Goal: Information Seeking & Learning: Learn about a topic

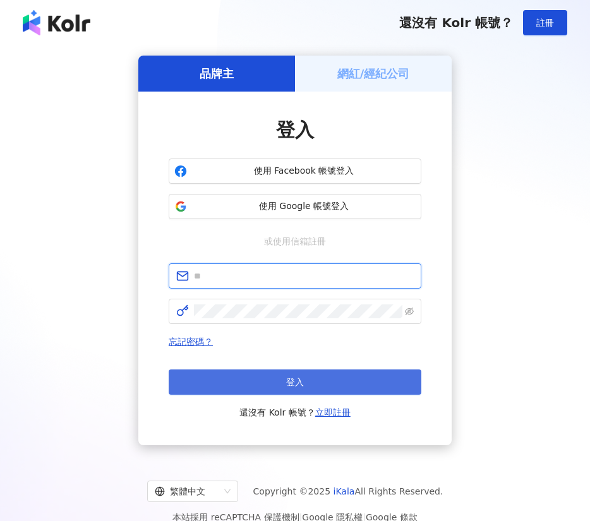
type input "**********"
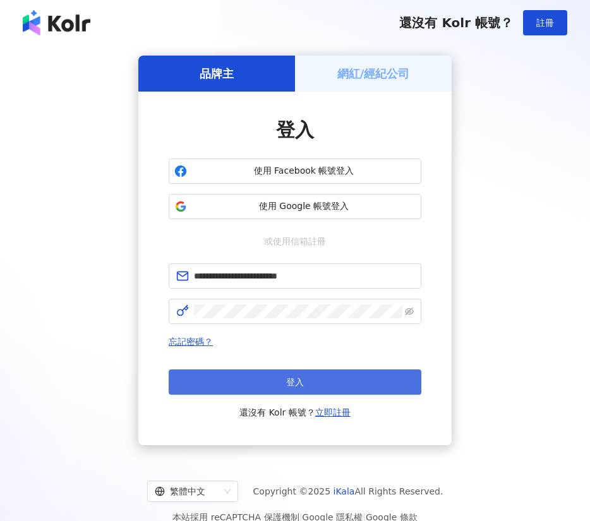
click at [367, 389] on button "登入" at bounding box center [295, 381] width 252 height 25
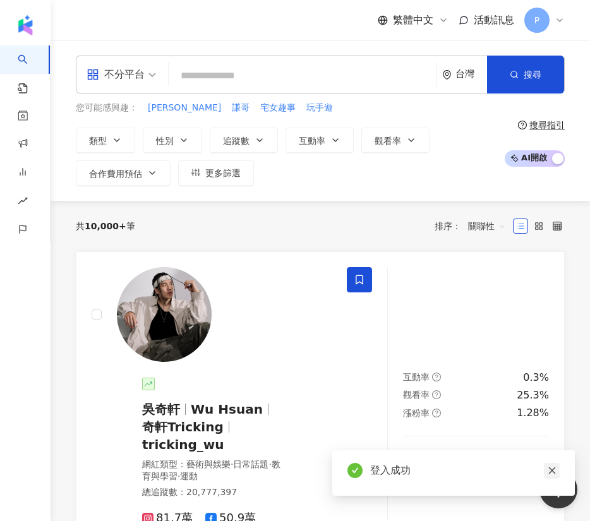
click at [550, 470] on icon "close" at bounding box center [551, 470] width 9 height 9
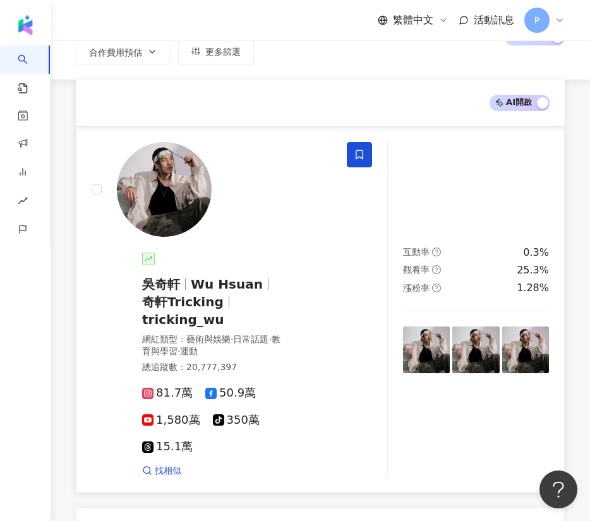
scroll to position [189, 0]
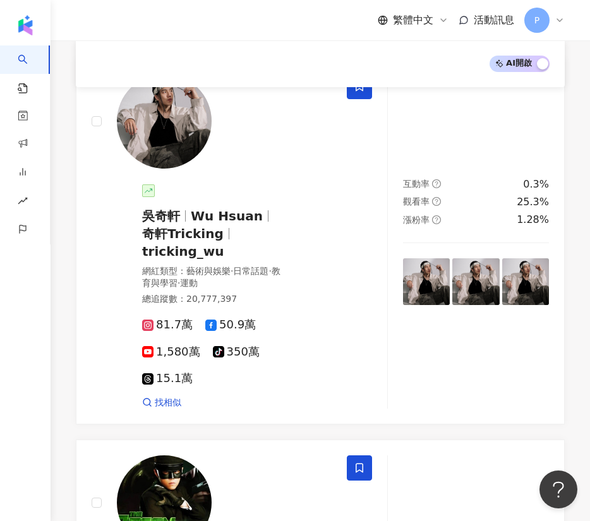
click at [285, 62] on div "AI 開啟 AI 關閉" at bounding box center [320, 64] width 458 height 16
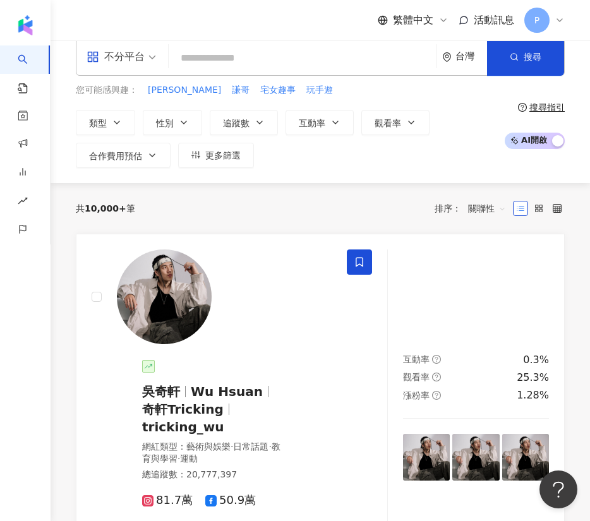
scroll to position [0, 0]
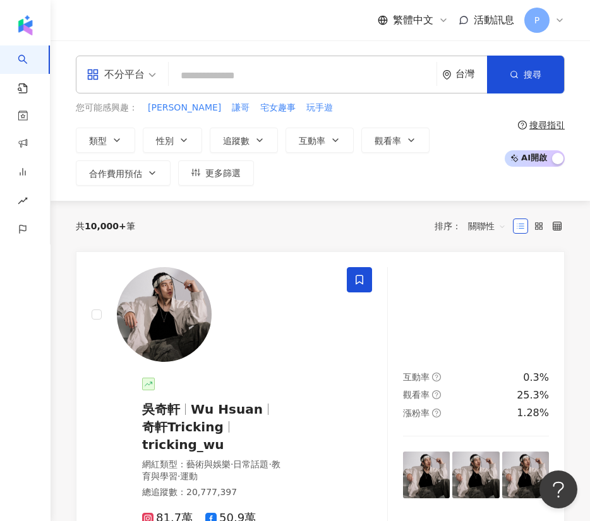
click at [309, 79] on input "search" at bounding box center [303, 76] width 258 height 24
type input "*"
type input "****"
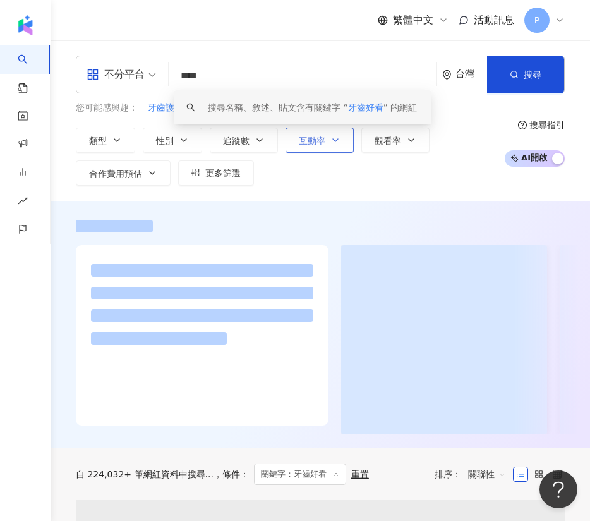
click at [325, 145] on button "互動率" at bounding box center [319, 139] width 68 height 25
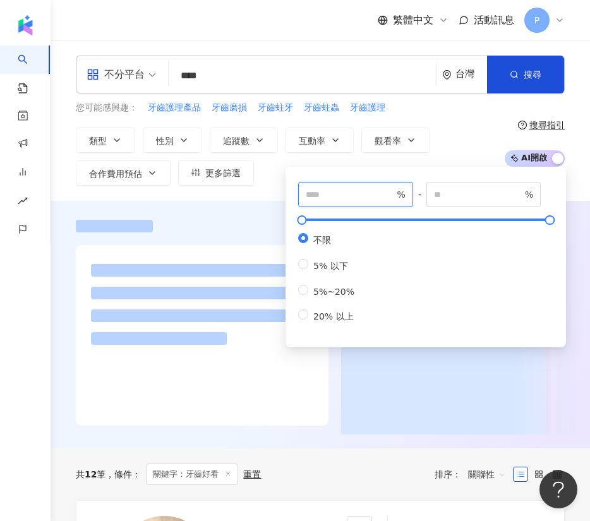
click at [378, 191] on input "number" at bounding box center [349, 194] width 88 height 14
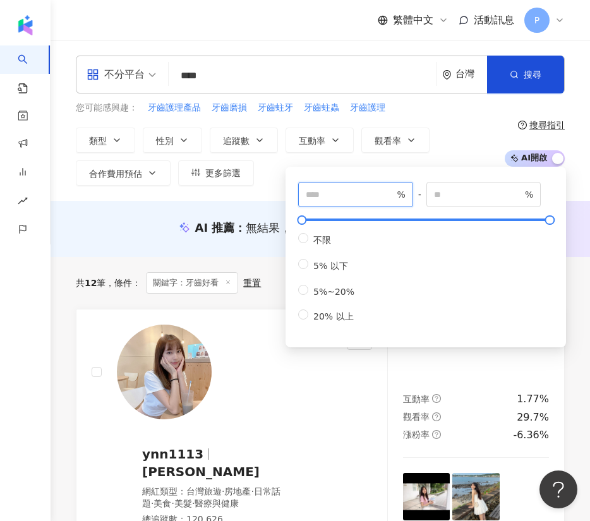
type input "*"
click at [234, 130] on button "追蹤數" at bounding box center [244, 139] width 68 height 25
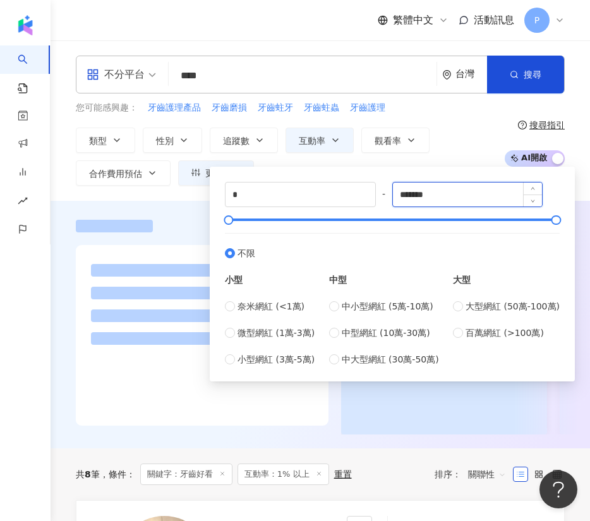
click at [489, 197] on input "*******" at bounding box center [468, 194] width 150 height 24
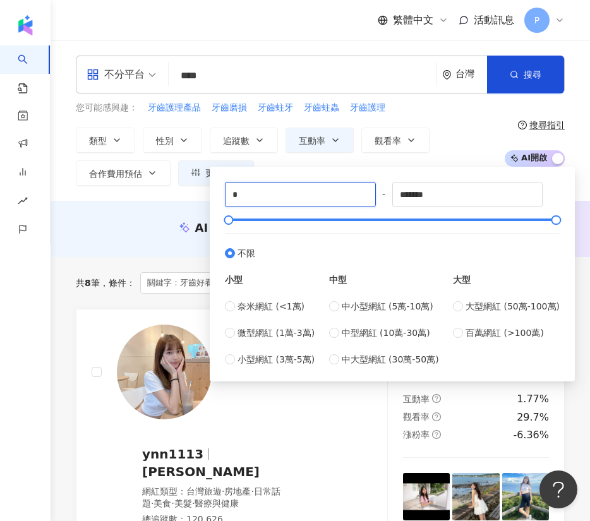
drag, startPoint x: 330, startPoint y: 189, endPoint x: 169, endPoint y: 185, distance: 161.0
click at [169, 185] on div "類型 性別 追蹤數 互動率 觀看率 合作費用預估 更多篩選 * % - % 不限 5% 以下 5%~20% 20% 以上 * - ******* 不限 小型 …" at bounding box center [287, 156] width 422 height 58
type input "*"
type input "*****"
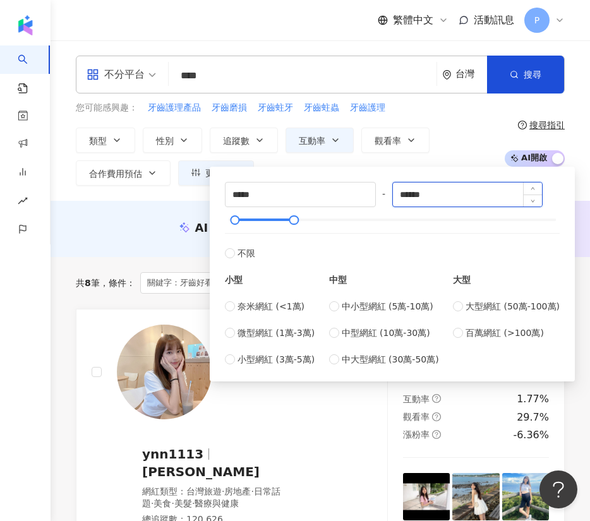
type input "******"
click at [485, 189] on input "******" at bounding box center [468, 194] width 150 height 24
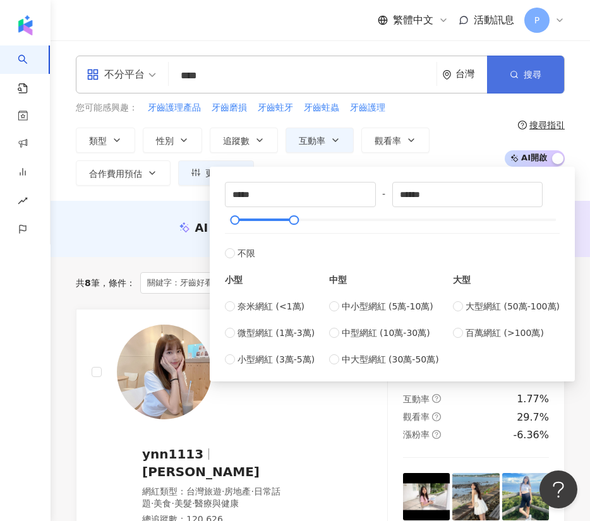
click at [516, 77] on icon "button" at bounding box center [513, 74] width 9 height 9
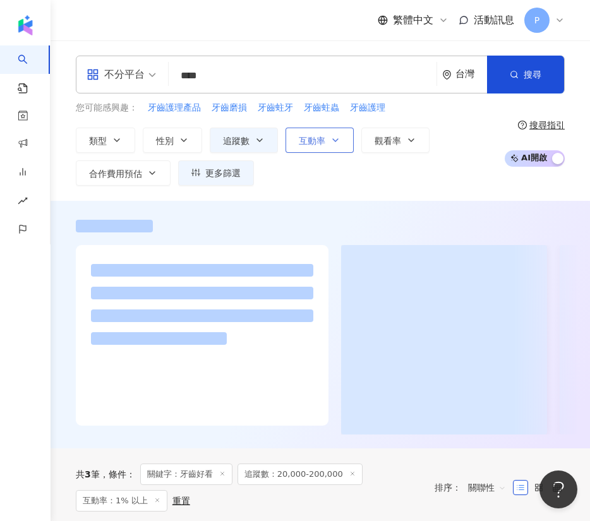
click at [317, 148] on button "互動率" at bounding box center [319, 139] width 68 height 25
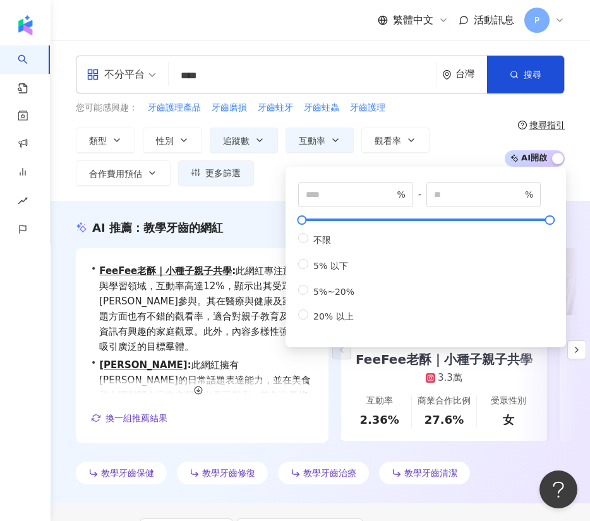
click at [480, 136] on div "類型 性別 追蹤數 互動率 觀看率 合作費用預估 更多篩選 * % - % 不限 5% 以下 5%~20% 20% 以上 ***** - ****** 不限 …" at bounding box center [287, 156] width 422 height 58
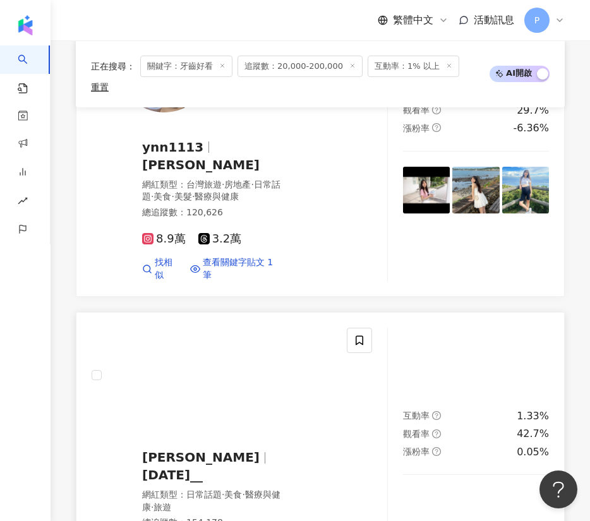
scroll to position [379, 0]
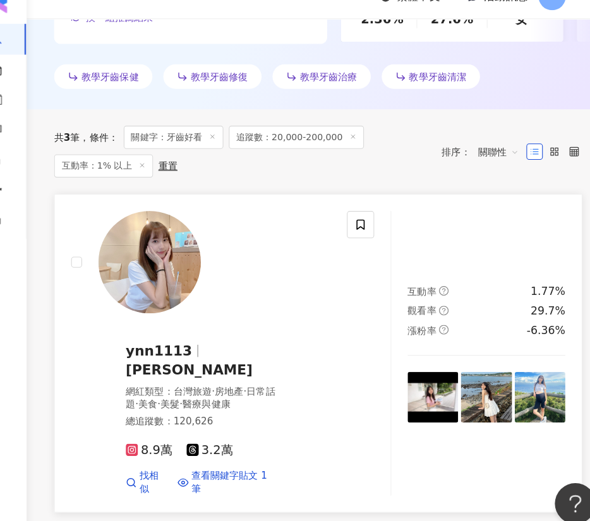
click at [181, 263] on img at bounding box center [164, 265] width 95 height 95
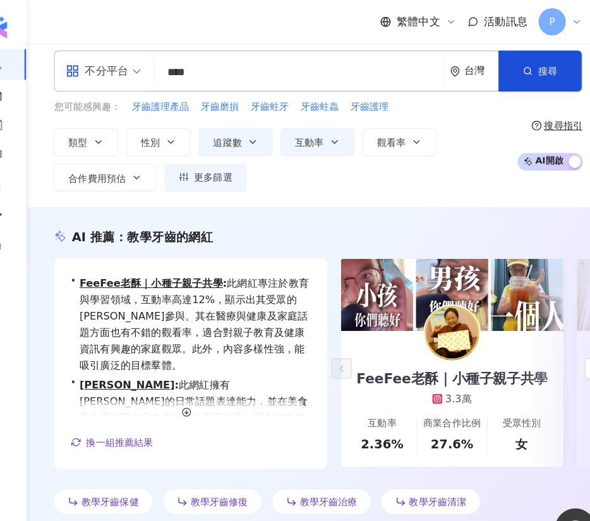
scroll to position [0, 0]
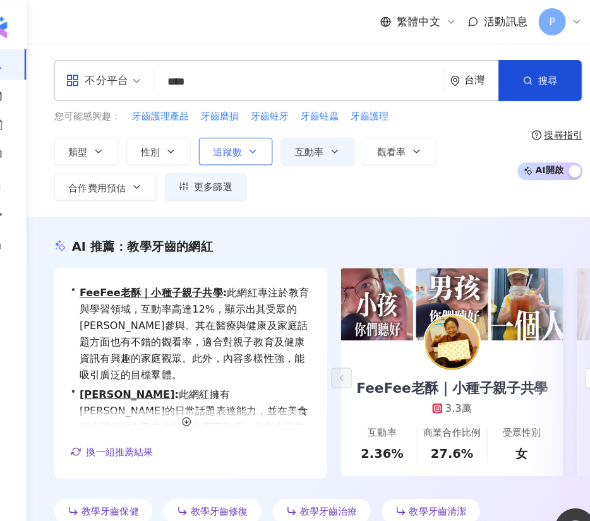
click at [251, 138] on button "追蹤數" at bounding box center [244, 139] width 68 height 25
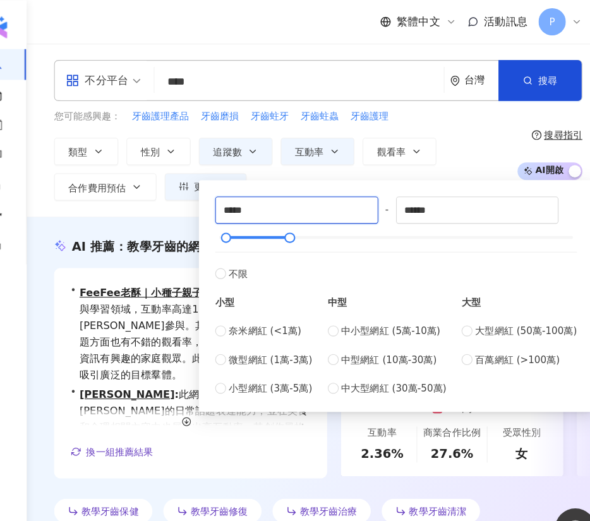
drag, startPoint x: 312, startPoint y: 195, endPoint x: 172, endPoint y: 186, distance: 140.4
click at [172, 186] on div "不分平台 **** 台灣 搜尋 keyword 搜尋名稱、敘述、貼文含有關鍵字 “ 牙齒好看 ” 的網紅 您可能感興趣： 牙齒護理產品 牙齒磨損 牙齒蛀牙 牙…" at bounding box center [319, 120] width 539 height 160
type input "*"
type input "*****"
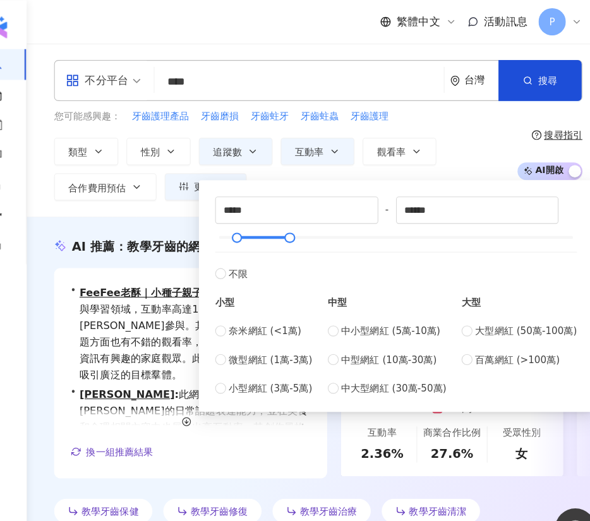
click at [471, 141] on div "類型 性別 追蹤數 互動率 觀看率 合作費用預估 更多篩選 * % - % 不限 5% 以下 5%~20% 20% 以上 ***** - ****** 不限 …" at bounding box center [287, 156] width 422 height 58
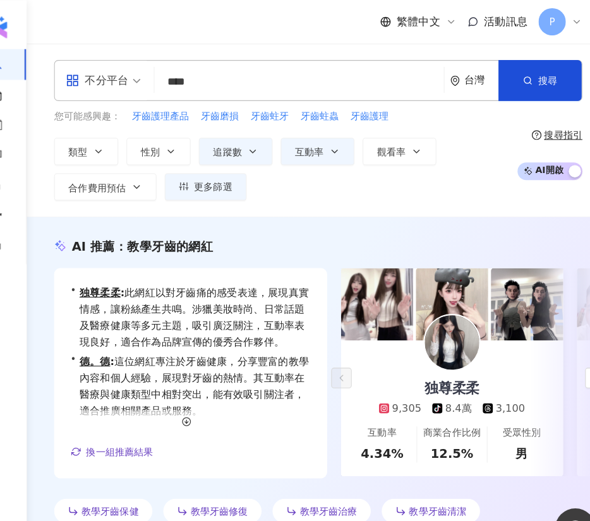
click at [216, 70] on input "****" at bounding box center [303, 76] width 258 height 24
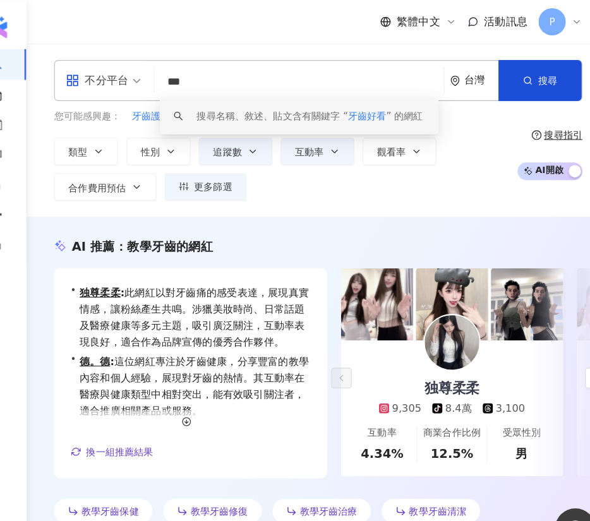
type input "**"
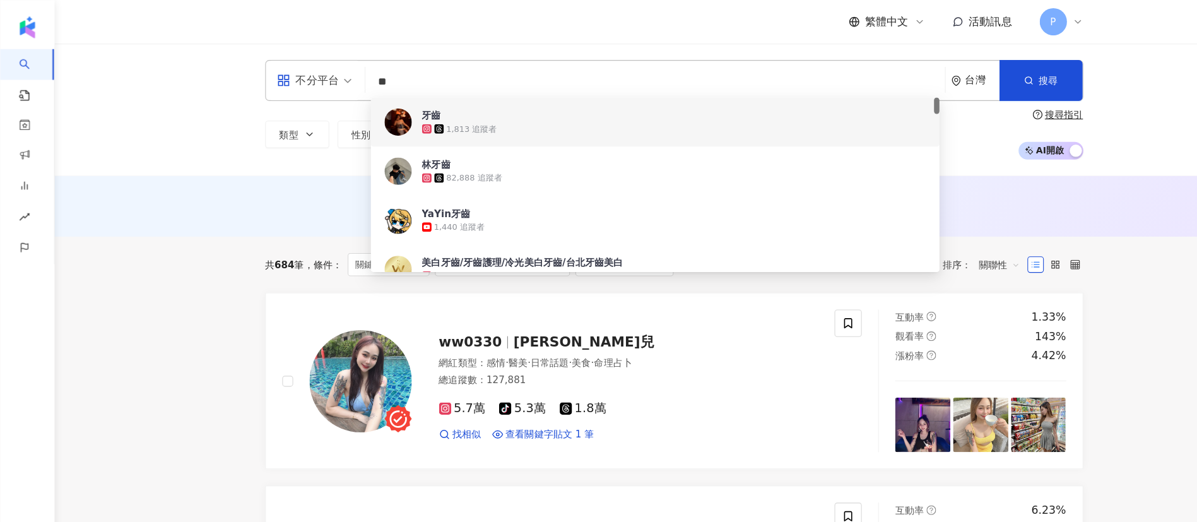
drag, startPoint x: 384, startPoint y: 65, endPoint x: 331, endPoint y: 66, distance: 52.4
click at [331, 66] on div "不分平台 ** 台灣 搜尋 56301ce9-6796-4896-9f9d-e296df0400ad 7935c130-b7dd-4dd5-b51e-99cc…" at bounding box center [624, 75] width 757 height 38
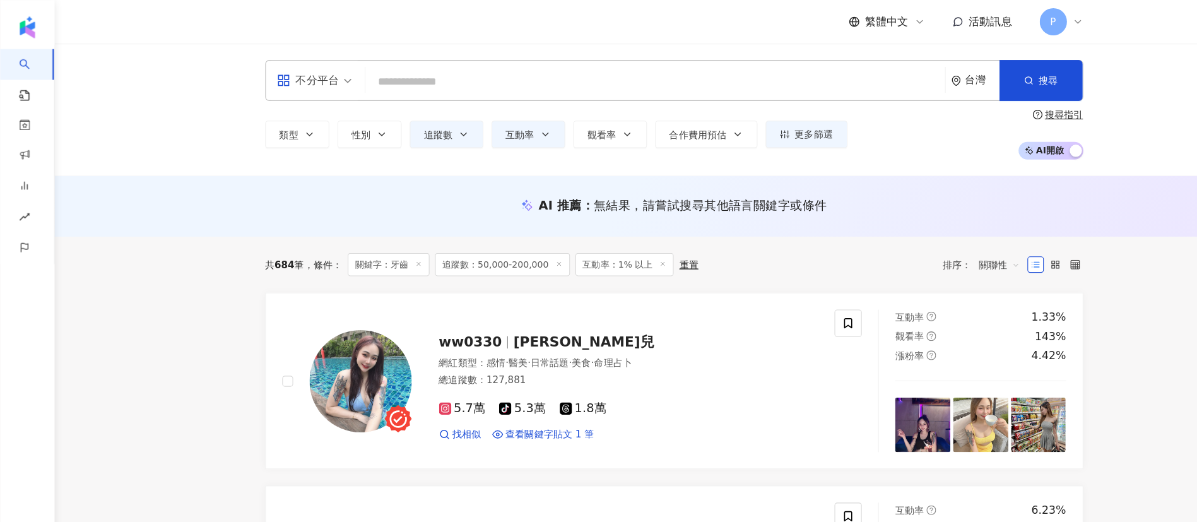
click at [197, 177] on div "AI 推薦 ： 無結果，請嘗試搜尋其他語言關鍵字或條件" at bounding box center [623, 191] width 1147 height 56
click at [283, 132] on button "類型" at bounding box center [275, 124] width 59 height 25
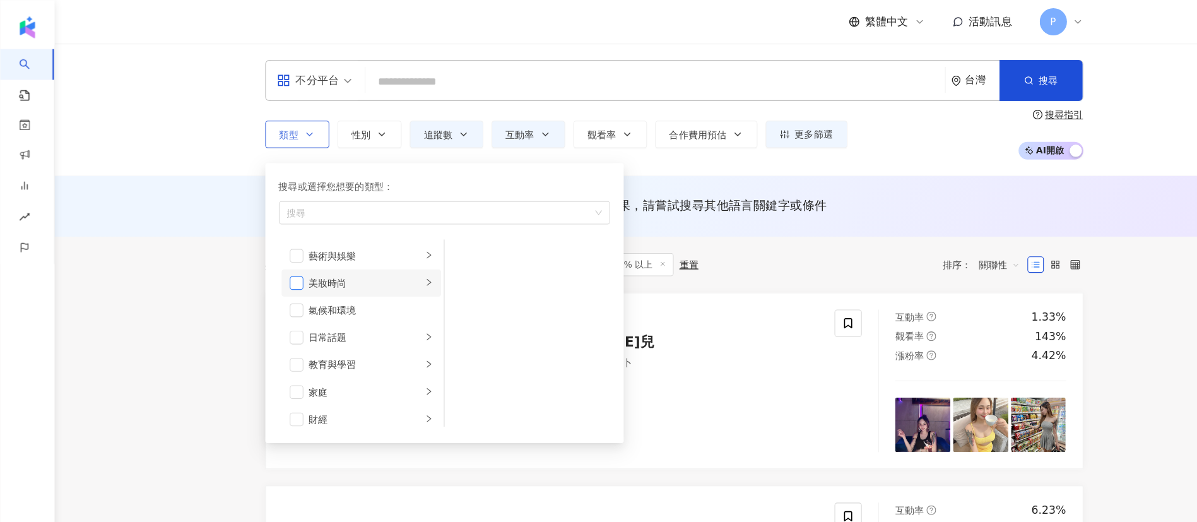
click at [280, 260] on span "button" at bounding box center [274, 262] width 13 height 13
click at [279, 309] on span "button" at bounding box center [274, 312] width 13 height 13
click at [276, 365] on span "button" at bounding box center [274, 363] width 13 height 13
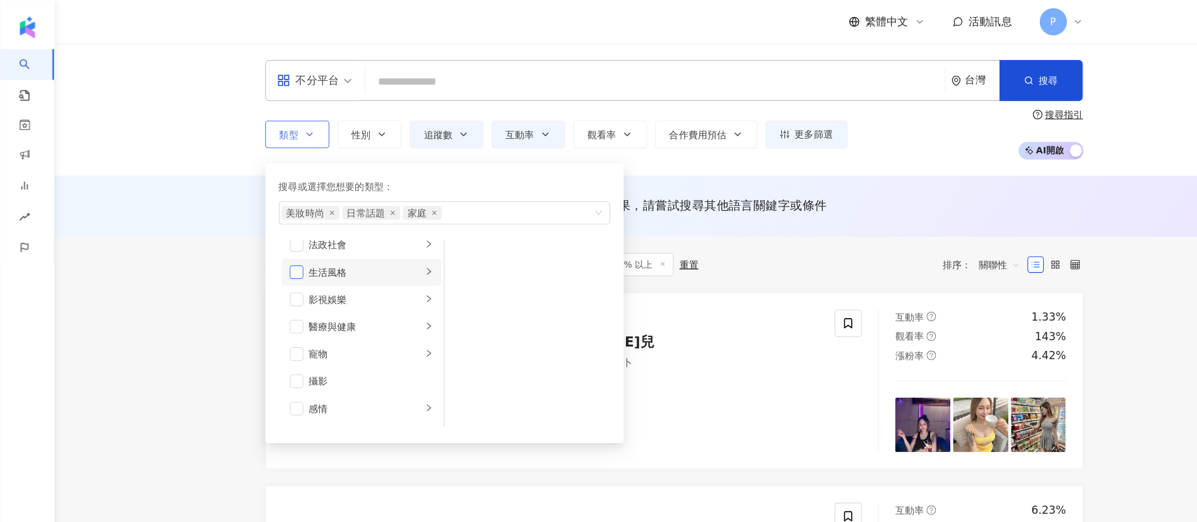
click at [278, 251] on span "button" at bounding box center [274, 252] width 13 height 13
click at [278, 262] on span "button" at bounding box center [274, 265] width 13 height 13
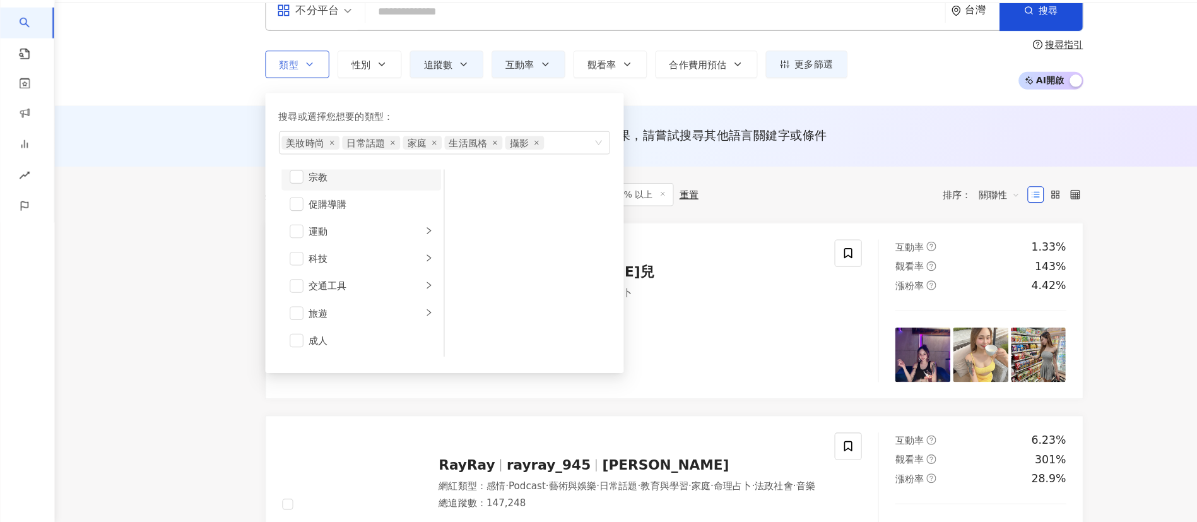
scroll to position [49, 0]
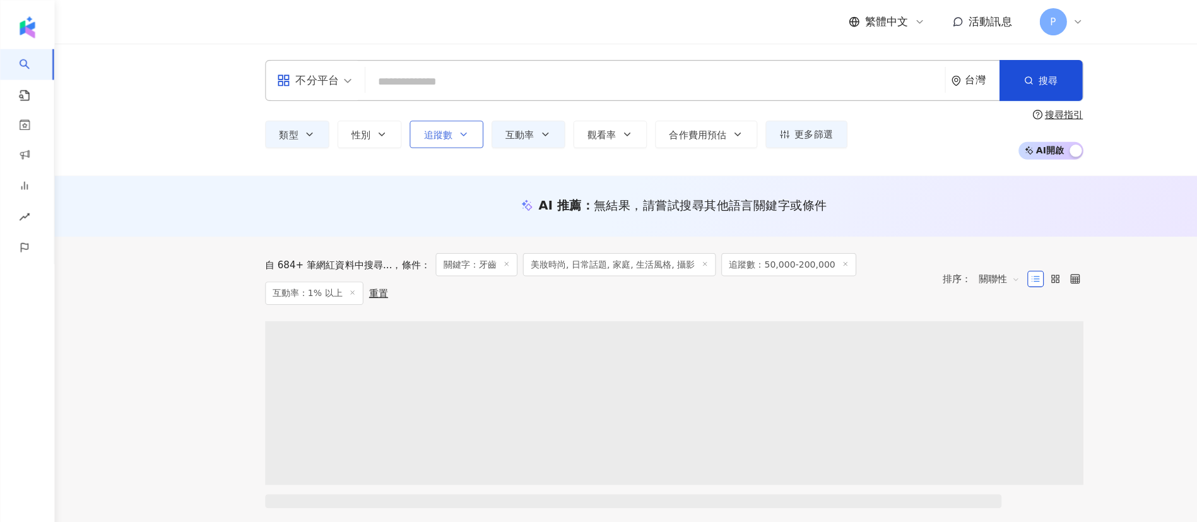
click at [416, 125] on span "追蹤數" at bounding box center [406, 125] width 27 height 10
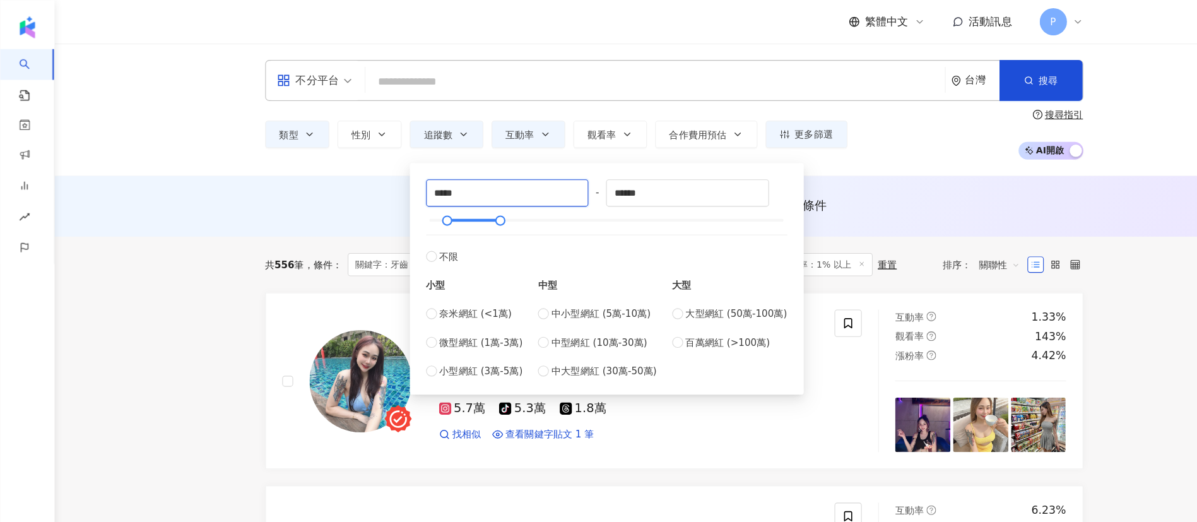
drag, startPoint x: 442, startPoint y: 174, endPoint x: 380, endPoint y: 164, distance: 63.3
click at [380, 168] on div "***** - ****** 不限 小型 奈米網紅 (<1萬) 微型網紅 (1萬-3萬) 小型網紅 (3萬-5萬) 中型 中小型網紅 (5萬-10萬) 中型網…" at bounding box center [561, 258] width 365 height 215
type input "*"
type input "******"
drag, startPoint x: 544, startPoint y: 165, endPoint x: 497, endPoint y: 162, distance: 47.4
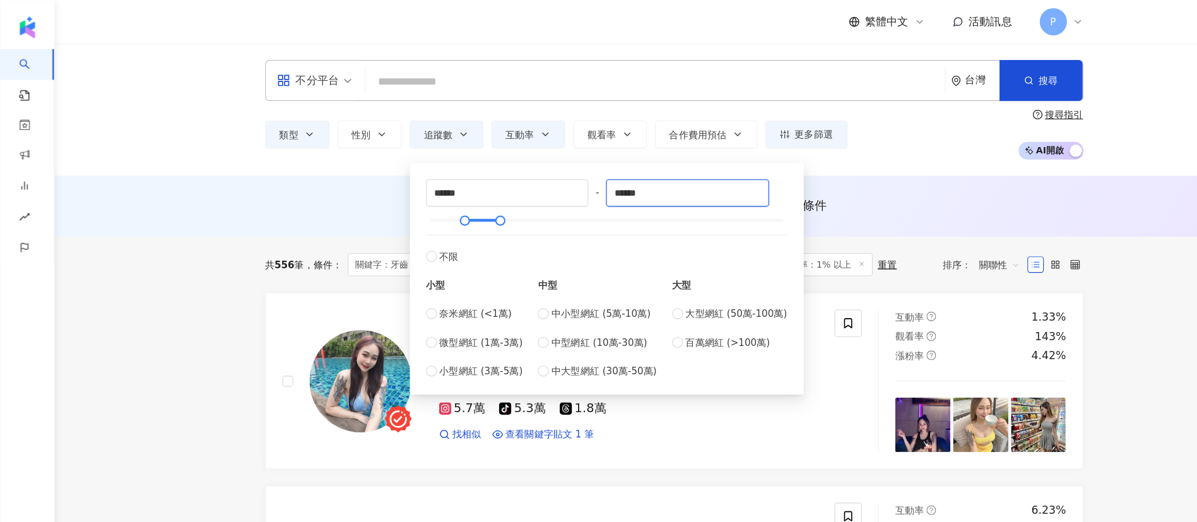
click at [497, 162] on div "****** - ****** 不限 小型 奈米網紅 (<1萬) 微型網紅 (1萬-3萬) 小型網紅 (3萬-5萬) 中型 中小型網紅 (5萬-10萬) 中型…" at bounding box center [562, 257] width 350 height 199
type input "*"
type input "******"
click at [589, 170] on div "AI 推薦 ： 無結果，請嘗試搜尋其他語言關鍵字或條件" at bounding box center [623, 191] width 1147 height 56
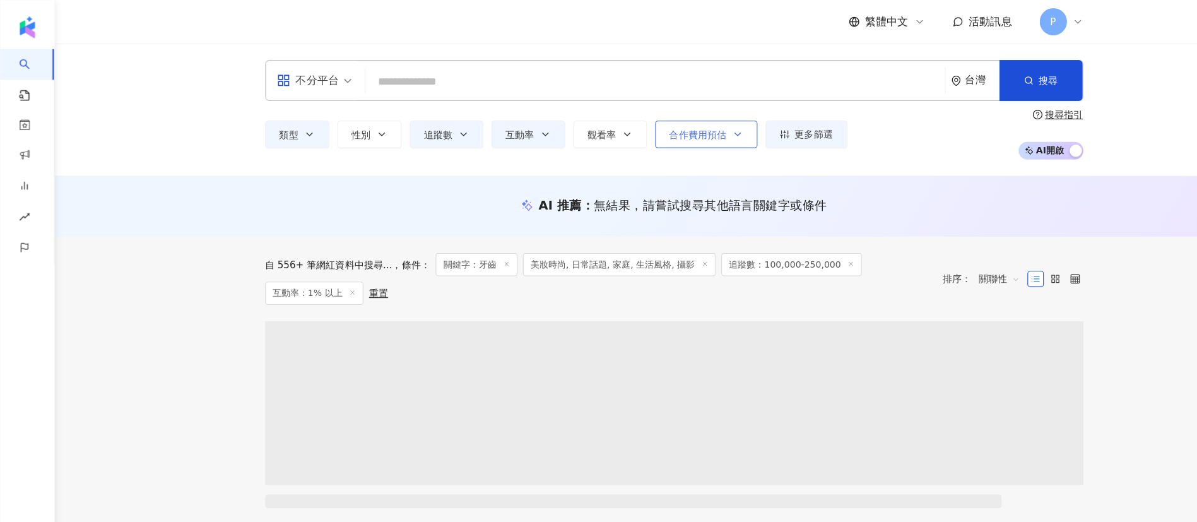
click at [589, 126] on span "合作費用預估" at bounding box center [646, 125] width 53 height 10
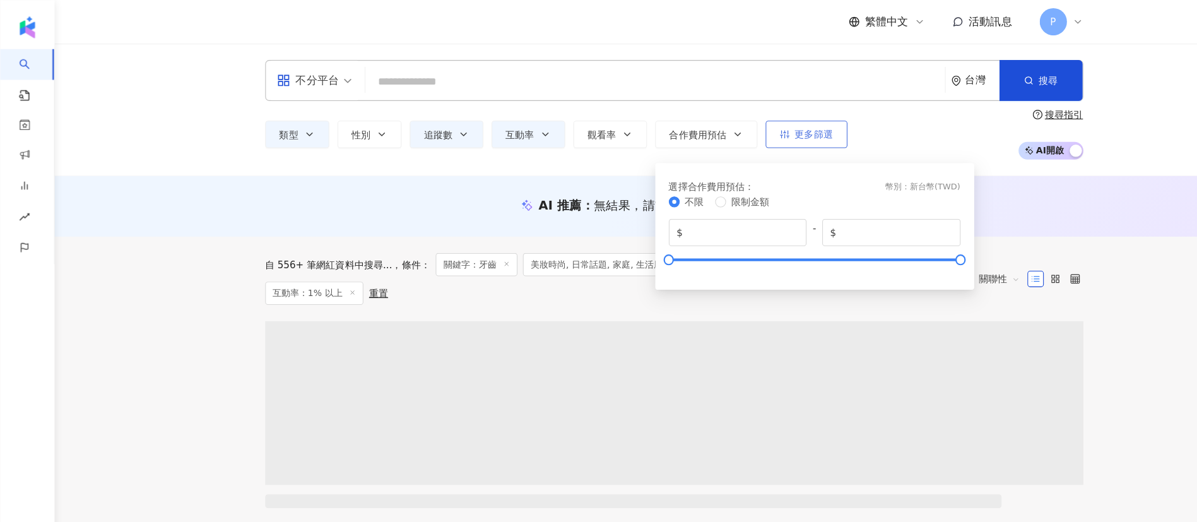
click at [589, 134] on button "更多篩選" at bounding box center [747, 124] width 76 height 25
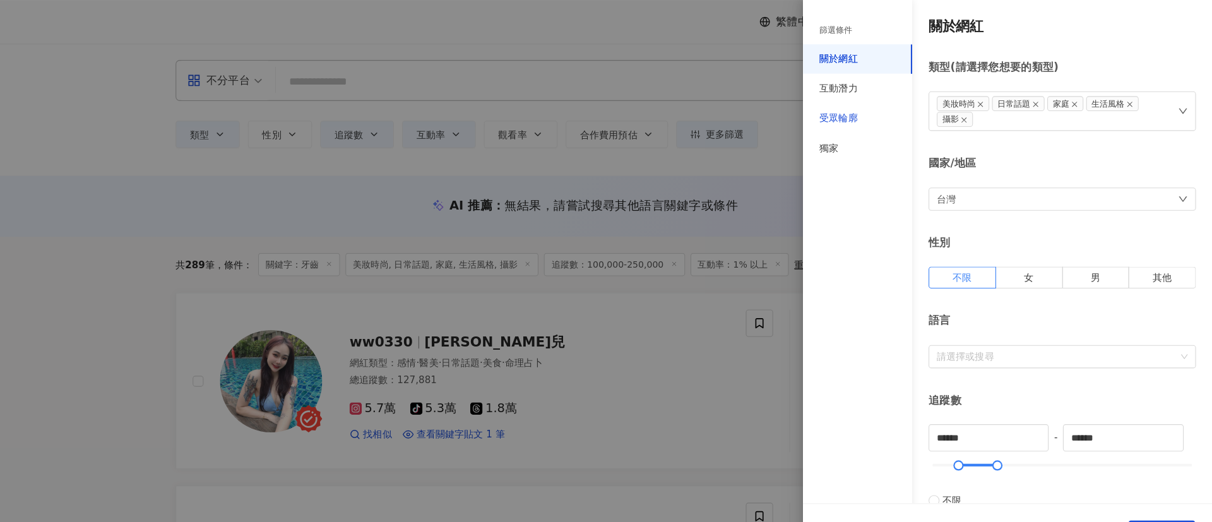
click at [589, 105] on div "受眾輪廓" at bounding box center [865, 110] width 35 height 13
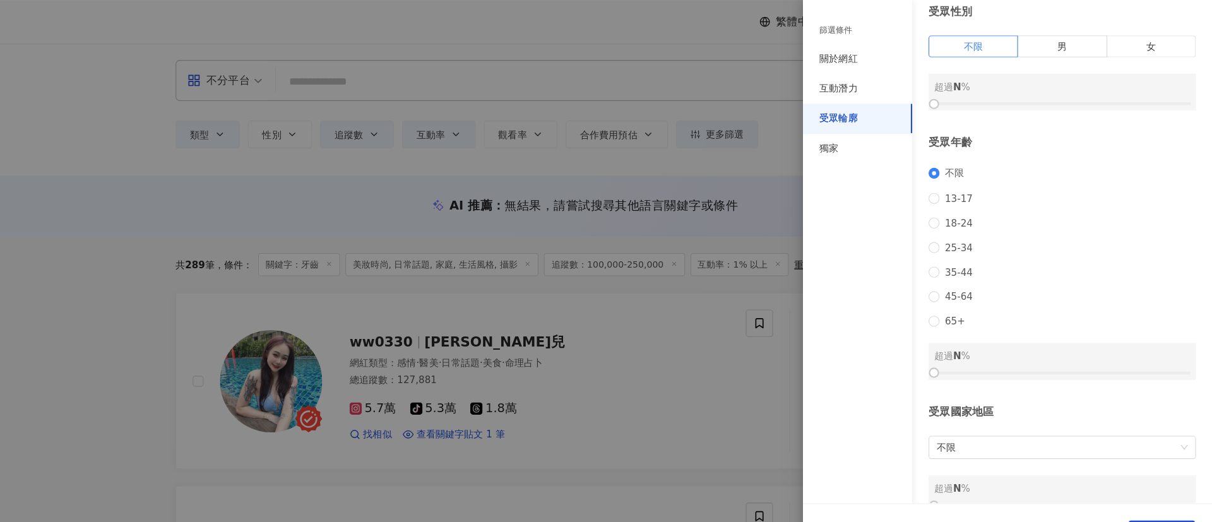
scroll to position [88, 0]
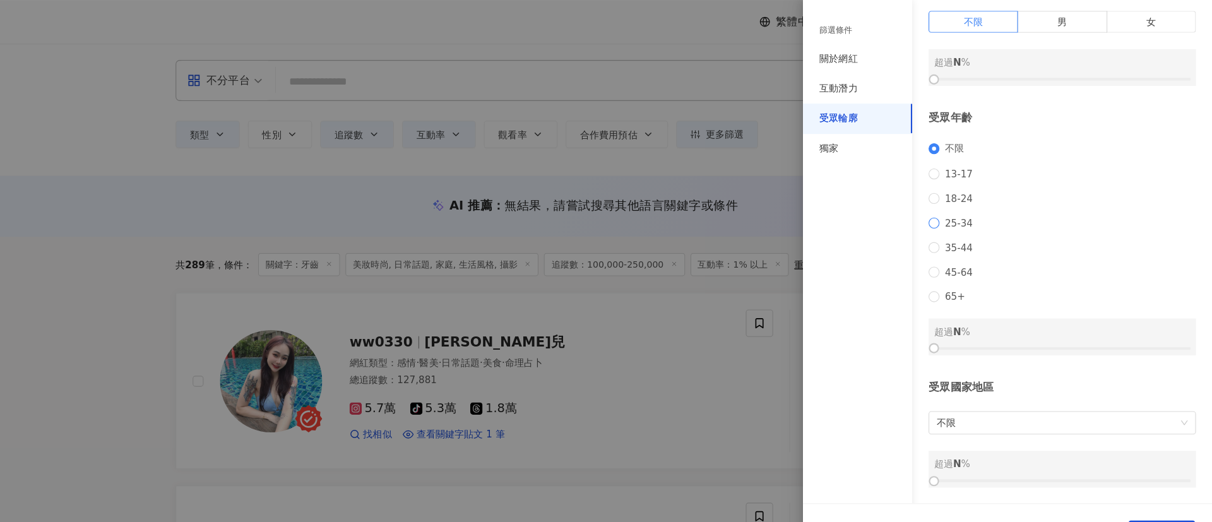
click at [589, 201] on span "25-34" at bounding box center [977, 206] width 36 height 10
click at [589, 247] on span "45-64" at bounding box center [977, 252] width 36 height 10
click at [589, 201] on span "25-34" at bounding box center [977, 206] width 36 height 10
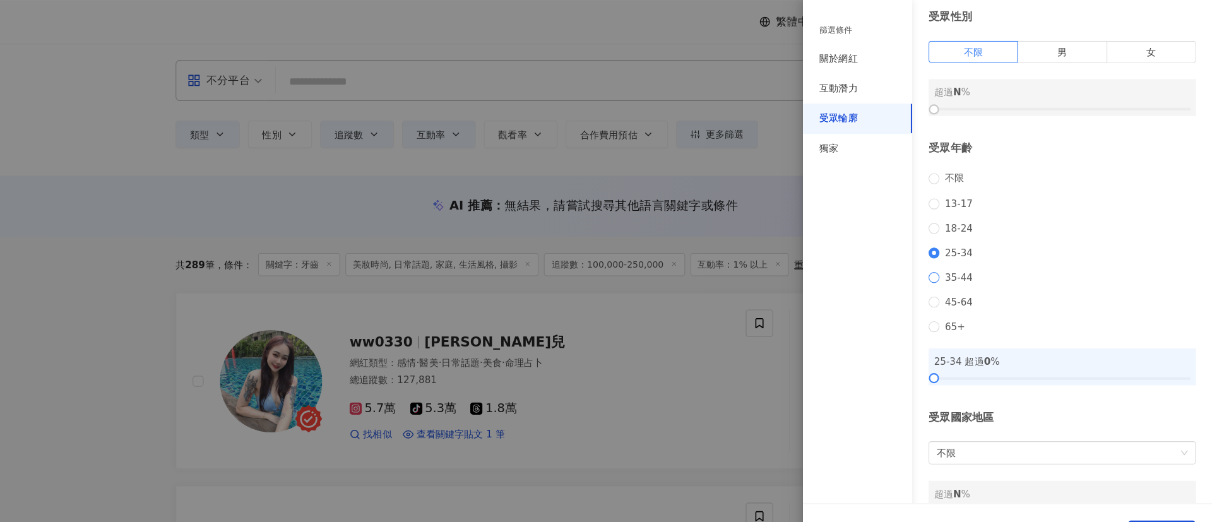
scroll to position [91, 0]
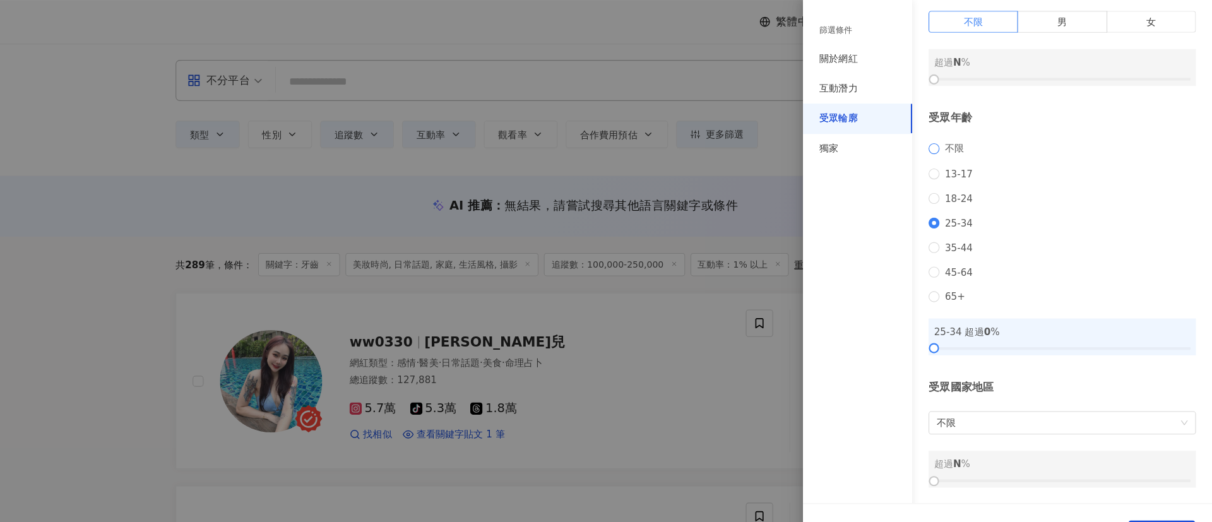
click at [589, 132] on span "不限" at bounding box center [973, 137] width 28 height 11
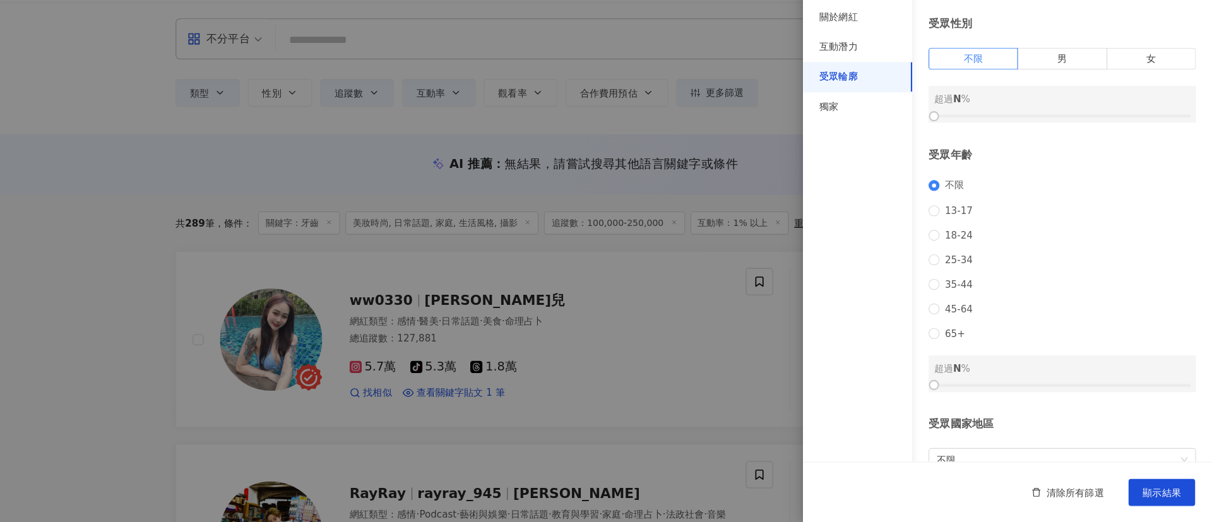
scroll to position [0, 0]
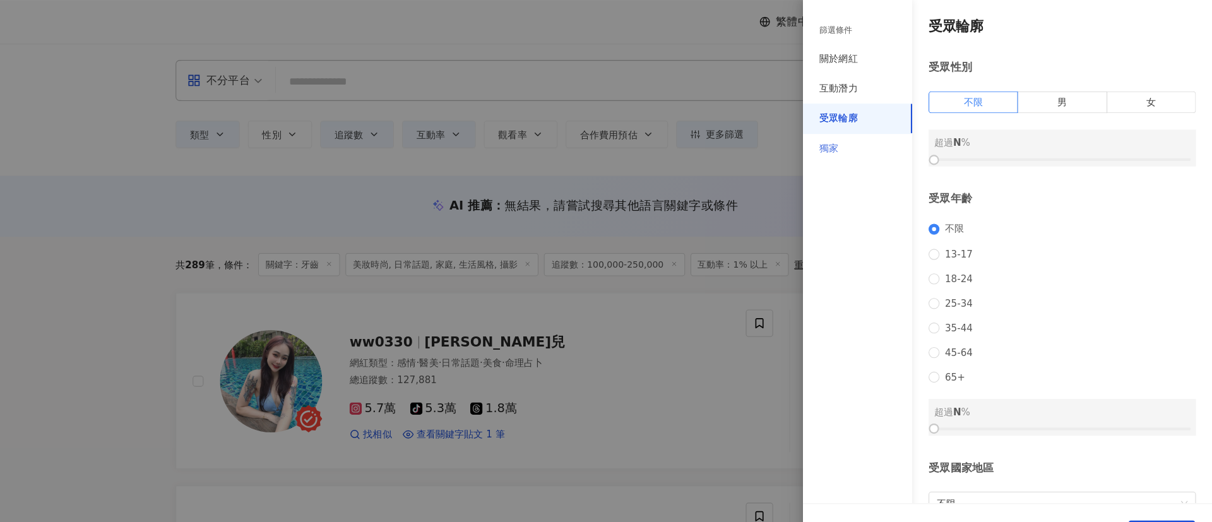
click at [589, 142] on div "獨家" at bounding box center [883, 138] width 101 height 28
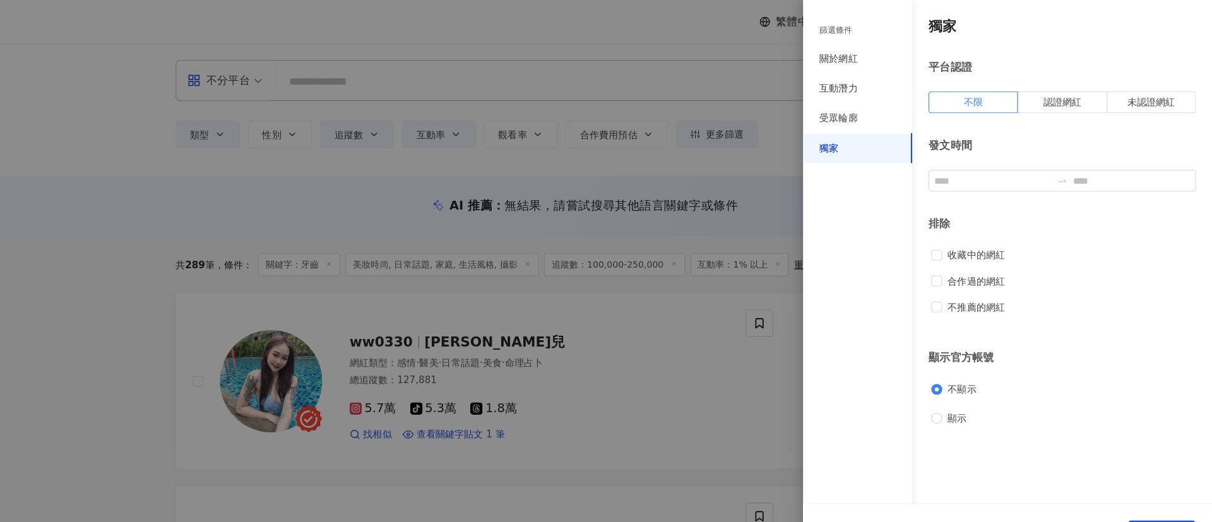
click at [589, 287] on div "不推薦的網紅" at bounding box center [1073, 284] width 242 height 14
click at [589, 285] on div "不推薦的網紅" at bounding box center [1073, 284] width 242 height 14
click at [589, 68] on div "互動潛力" at bounding box center [883, 82] width 101 height 28
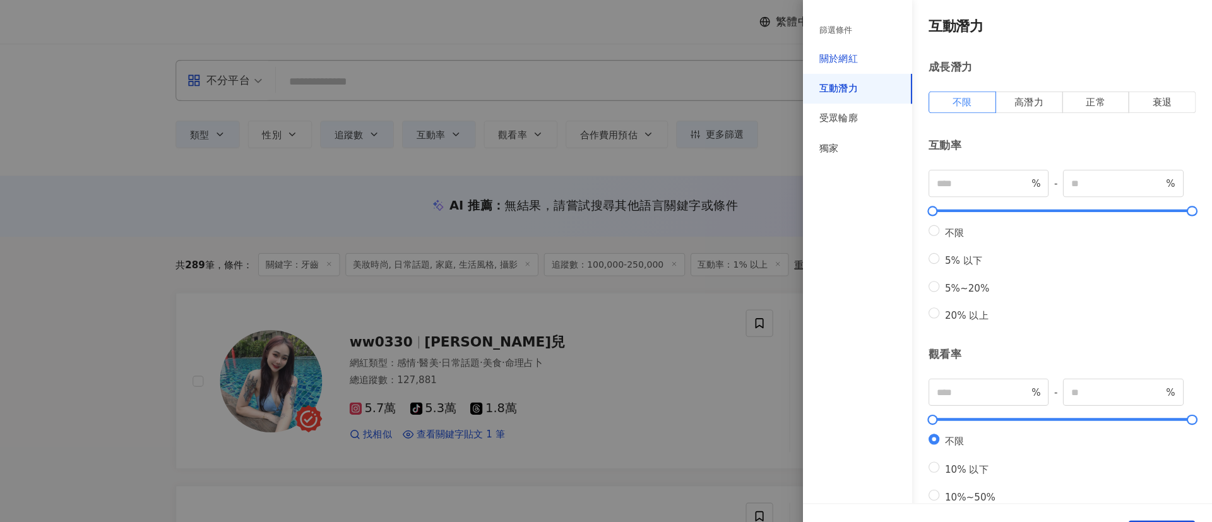
click at [589, 49] on div "關於網紅" at bounding box center [865, 55] width 35 height 13
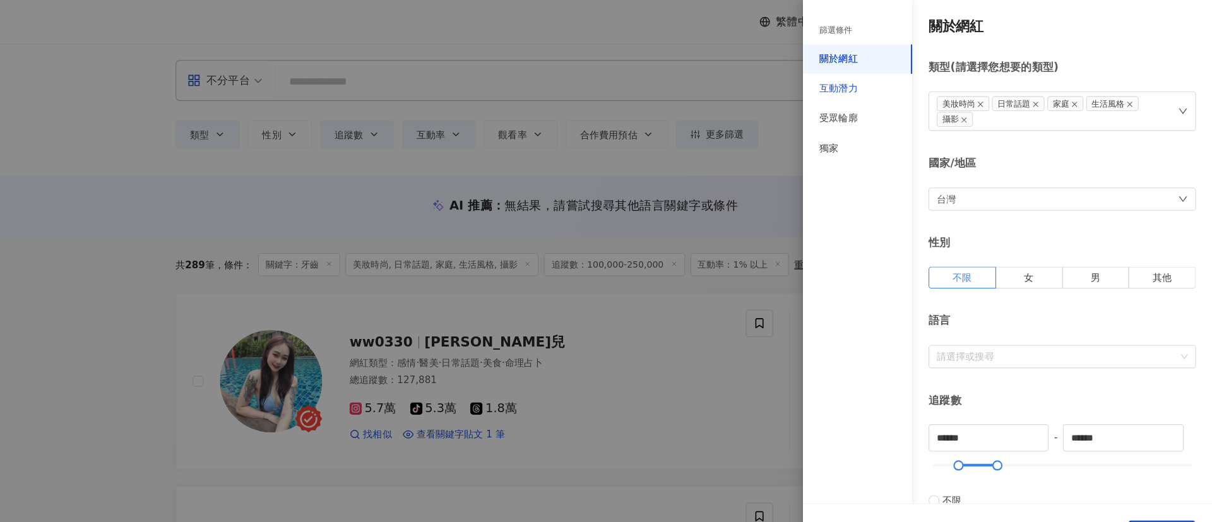
click at [589, 76] on div "互動潛力" at bounding box center [865, 82] width 35 height 13
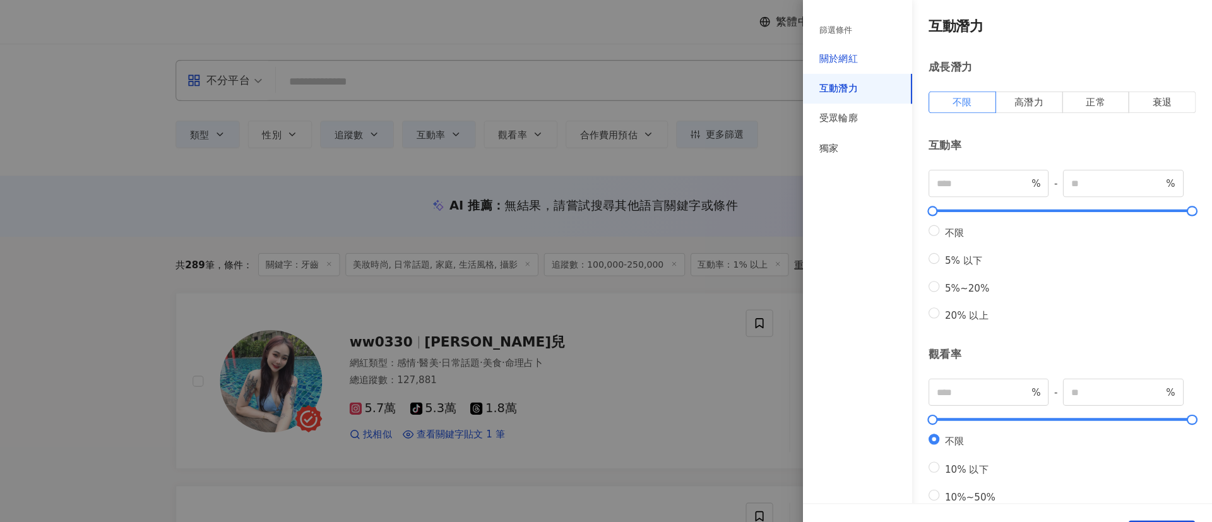
click at [589, 49] on div "關於網紅" at bounding box center [865, 55] width 35 height 13
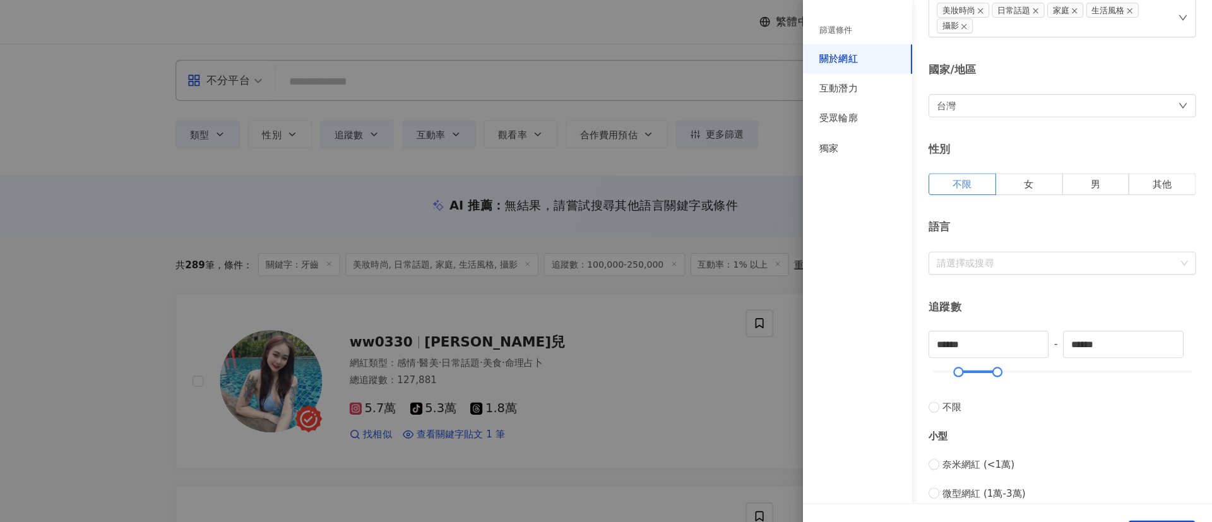
scroll to position [175, 0]
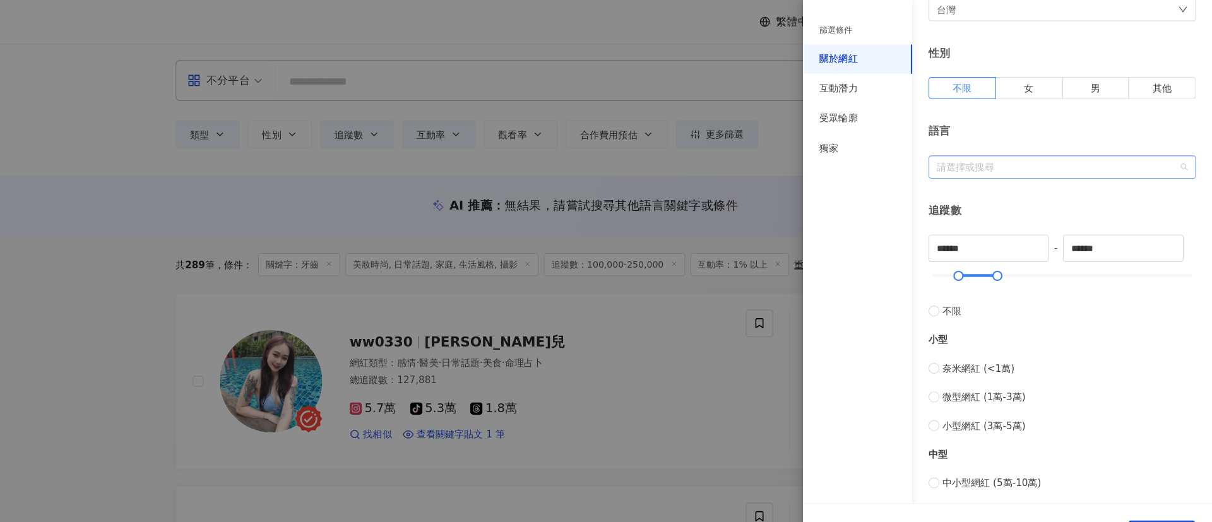
click at [589, 161] on div "請選擇或搜尋" at bounding box center [1072, 154] width 247 height 21
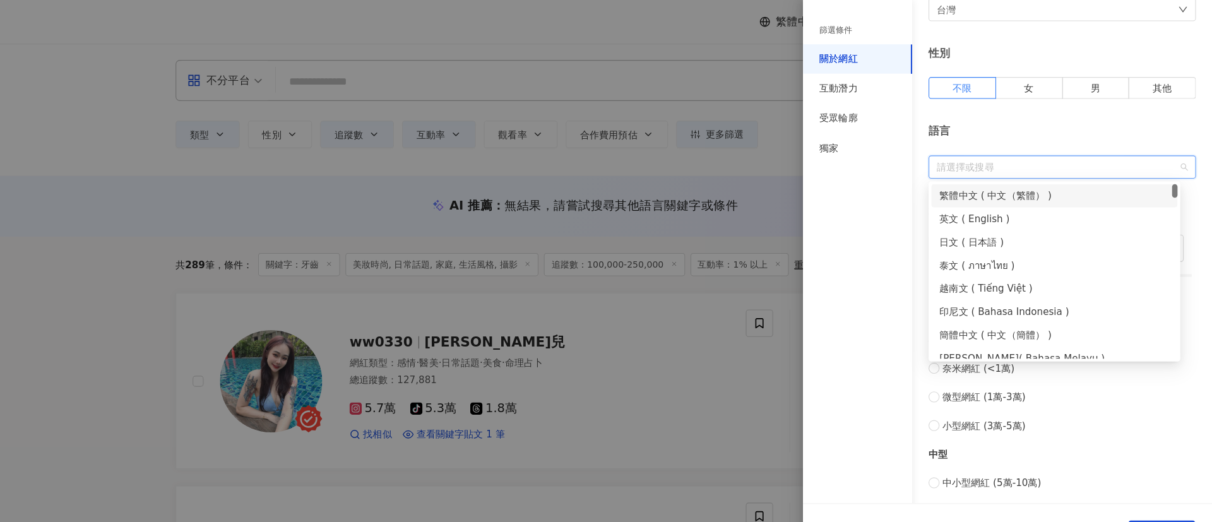
click at [589, 183] on div "繁體中文 ( 中文（繁體） )" at bounding box center [1065, 181] width 213 height 14
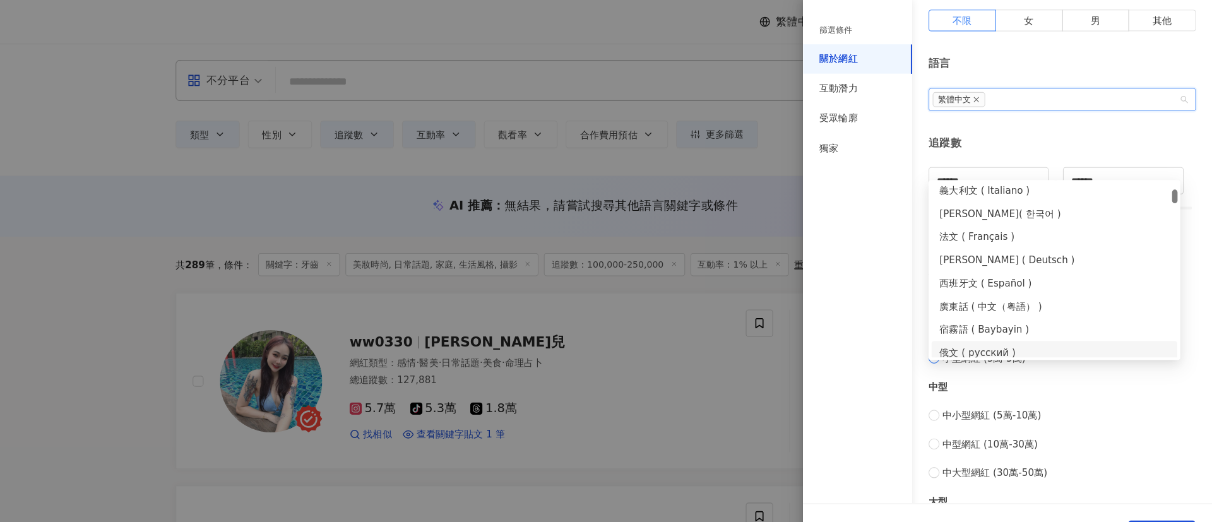
scroll to position [263, 0]
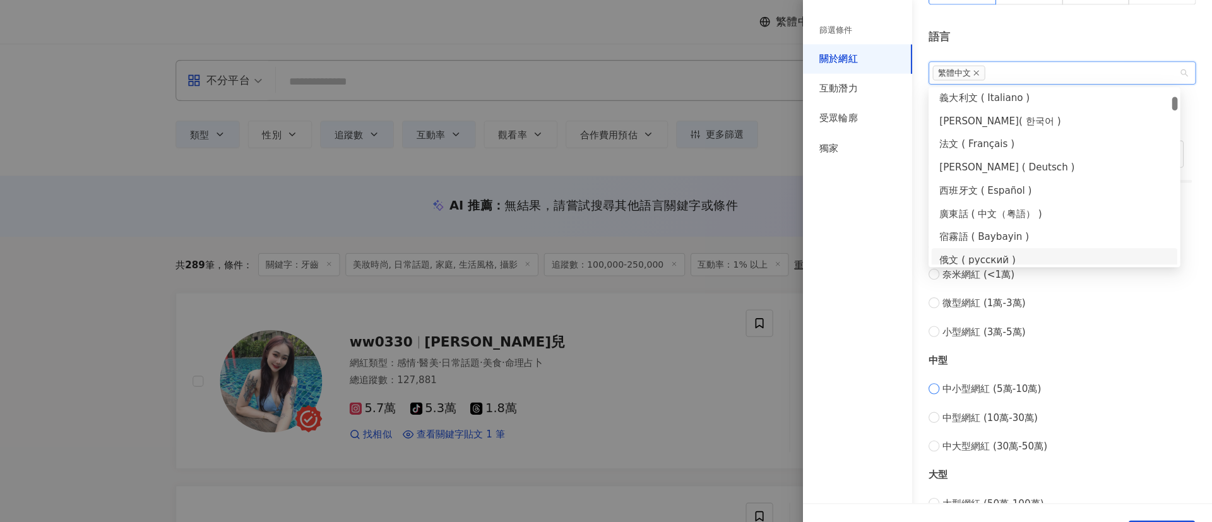
click at [589, 364] on label "中小型網紅 (5萬-10萬)" at bounding box center [1072, 360] width 247 height 14
type input "*****"
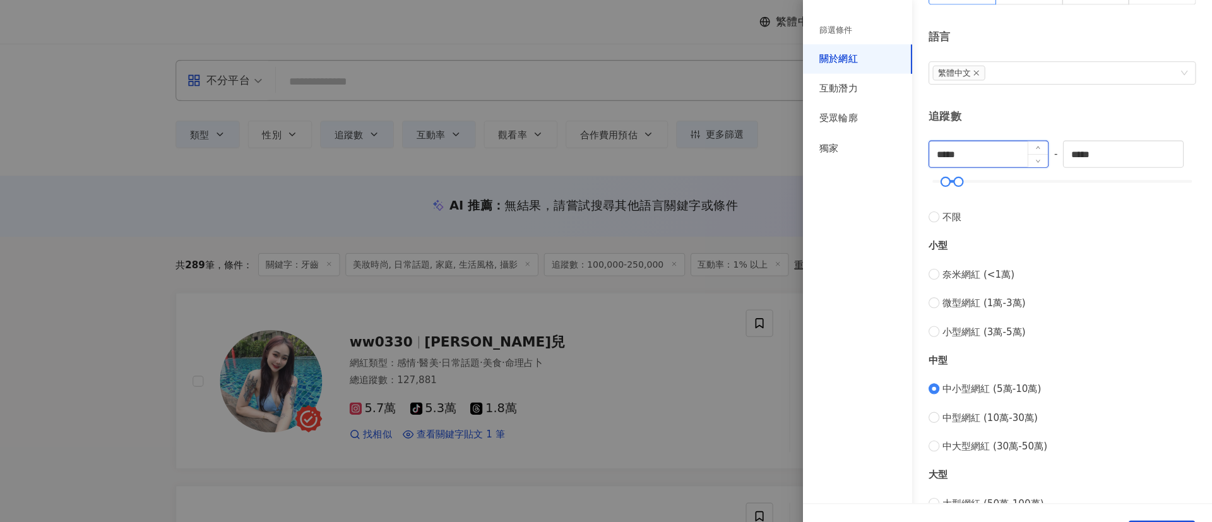
click at [589, 141] on input "*****" at bounding box center [1005, 143] width 110 height 24
click at [589, 360] on span "中小型網紅 (5萬-10萬)" at bounding box center [1008, 360] width 92 height 14
click at [589, 333] on div "中型" at bounding box center [1072, 333] width 247 height 14
click at [589, 203] on span "不限" at bounding box center [971, 201] width 18 height 14
type input "*"
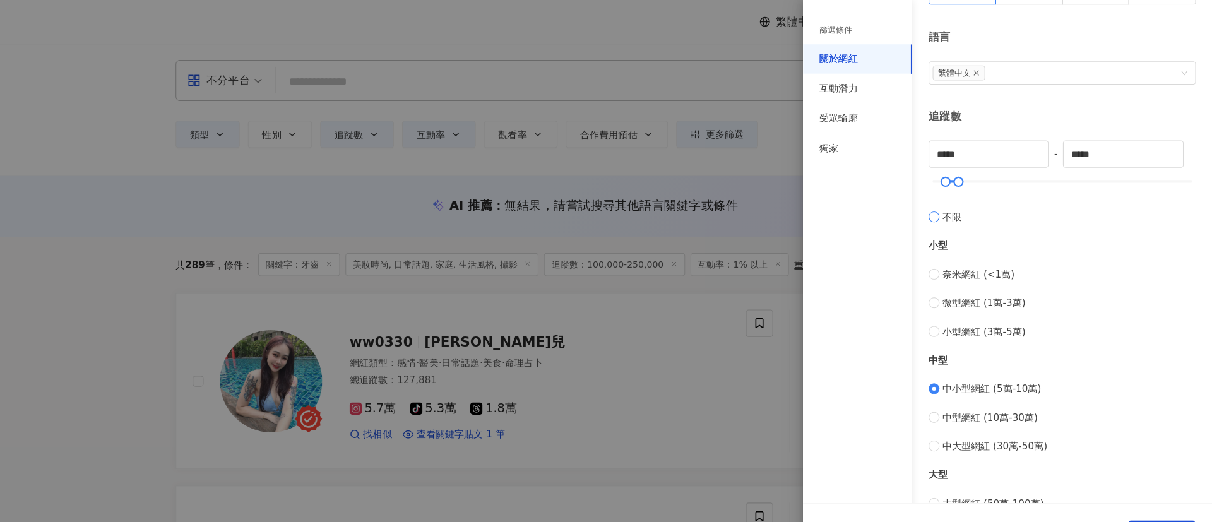
type input "*******"
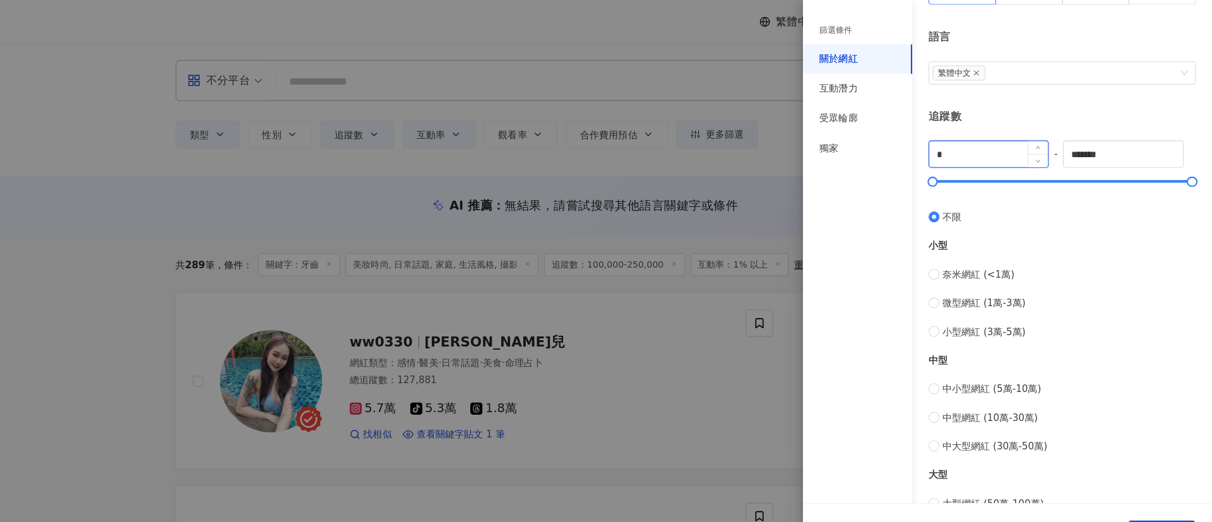
click at [589, 148] on input "*" at bounding box center [1005, 143] width 110 height 24
drag, startPoint x: 934, startPoint y: 135, endPoint x: 898, endPoint y: 130, distance: 36.3
click at [589, 130] on div "篩選條件 關於網紅 互動潛力 受眾輪廓 獨家 關於網紅 類型 ( 請選擇您想要的類型 ) 美妝時尚 日常話題 家庭 生活風格 攝影 國家/地區 台灣 性別 不…" at bounding box center [1022, 221] width 379 height 968
type input "******"
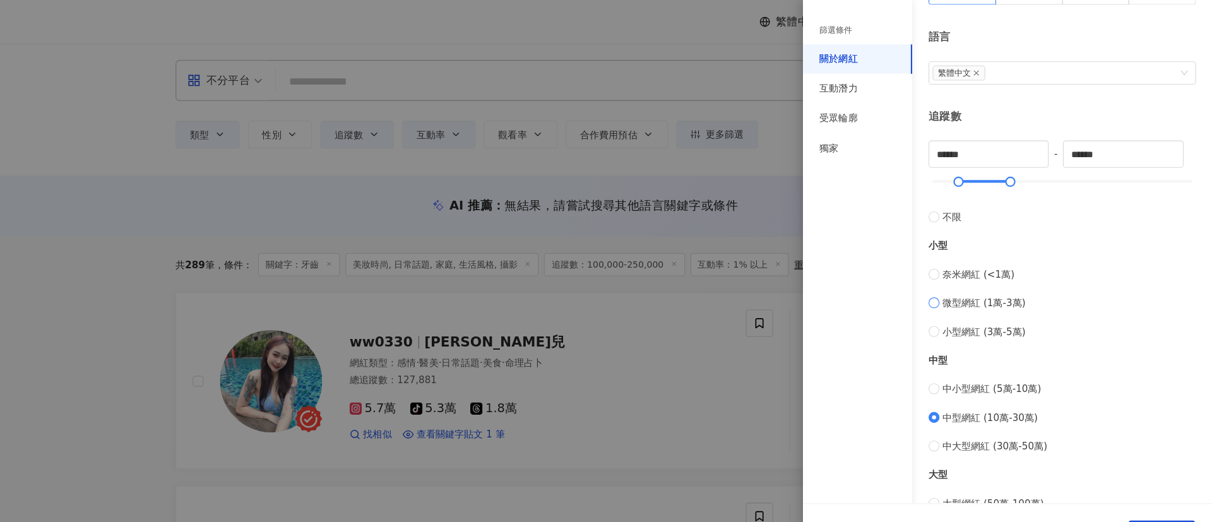
click at [589, 280] on label "微型網紅 (1萬-3萬)" at bounding box center [1072, 280] width 247 height 14
type input "*****"
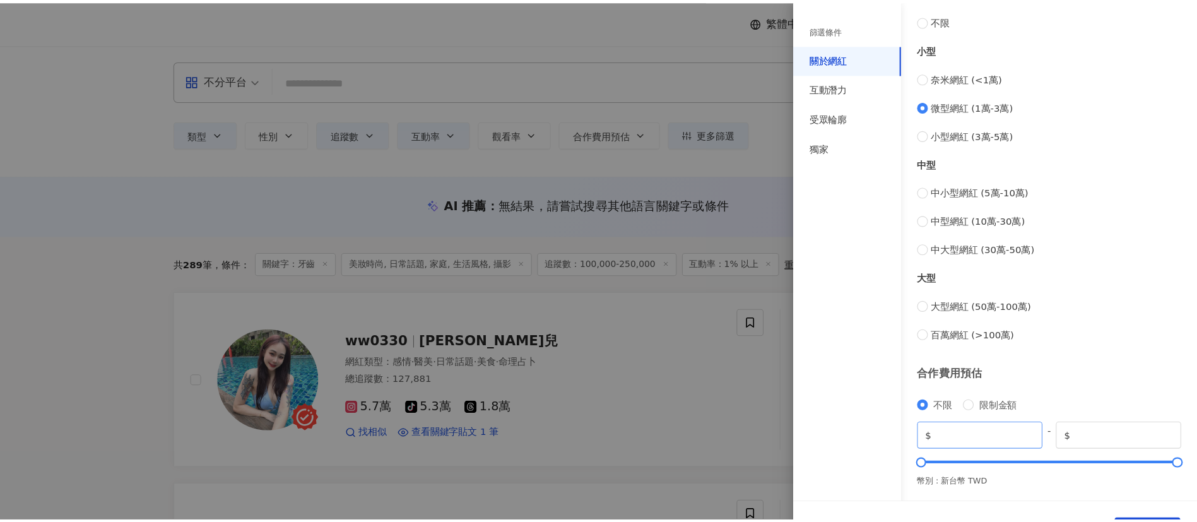
scroll to position [446, 0]
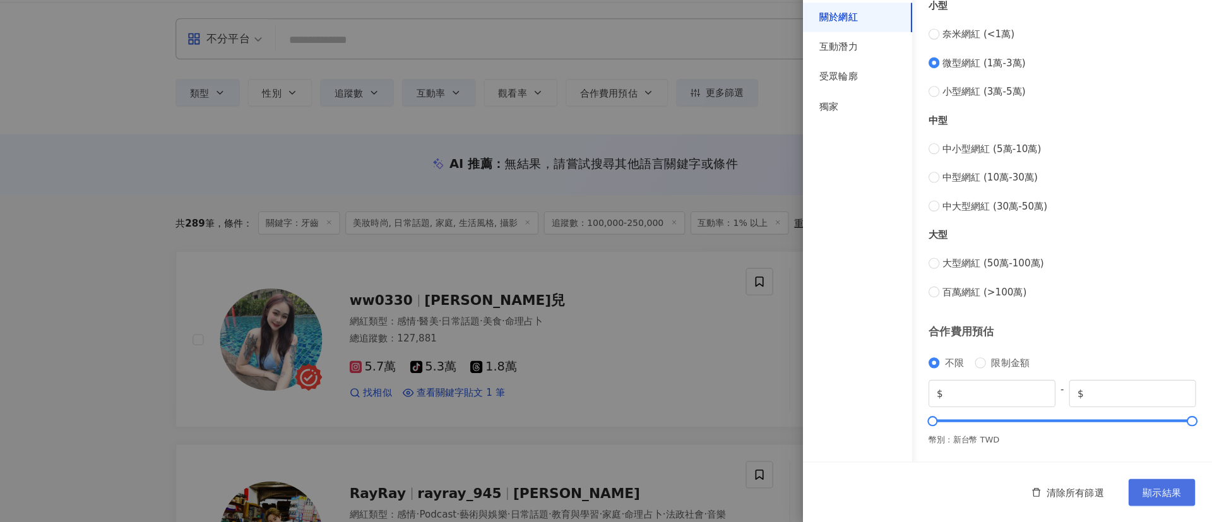
click at [589, 485] on button "顯示結果" at bounding box center [1165, 494] width 62 height 25
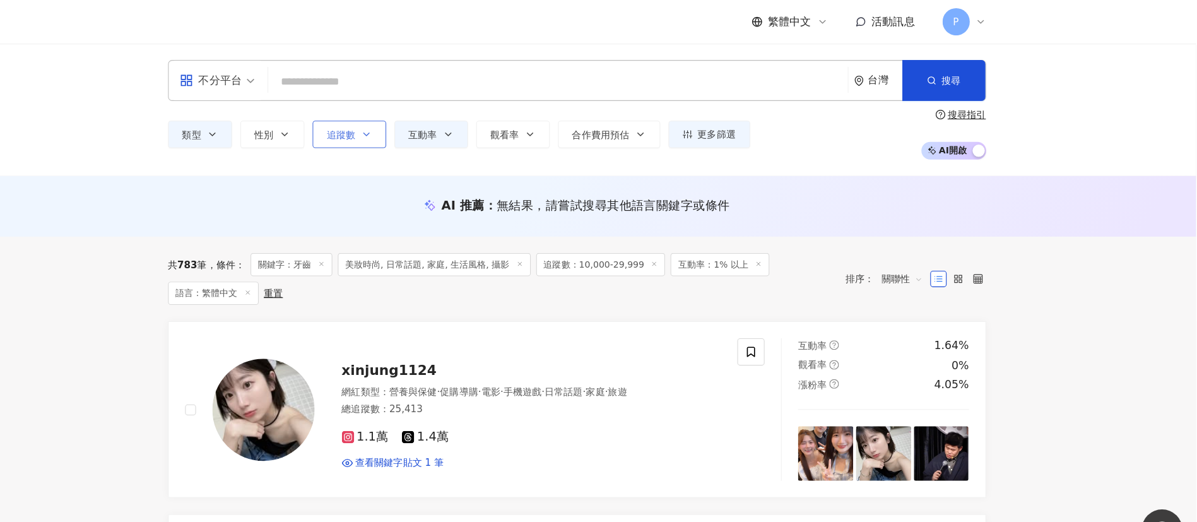
click at [424, 124] on icon "button" at bounding box center [429, 124] width 10 height 10
type input "*****"
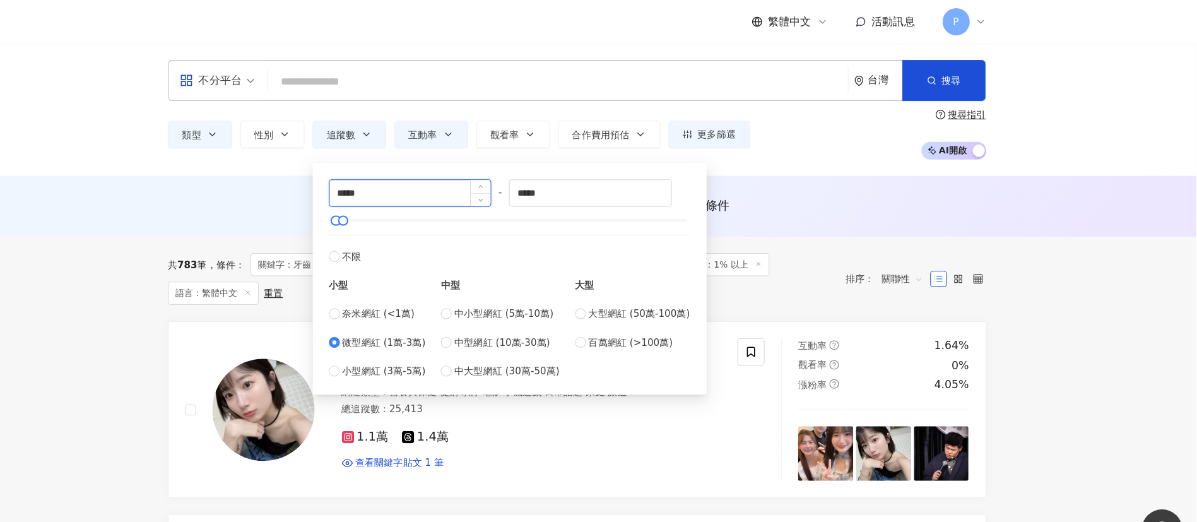
click at [481, 183] on input "*****" at bounding box center [470, 179] width 150 height 24
type input "*****"
type input "******"
click at [552, 323] on span "中型網紅 (10萬-30萬)" at bounding box center [555, 317] width 88 height 14
type input "******"
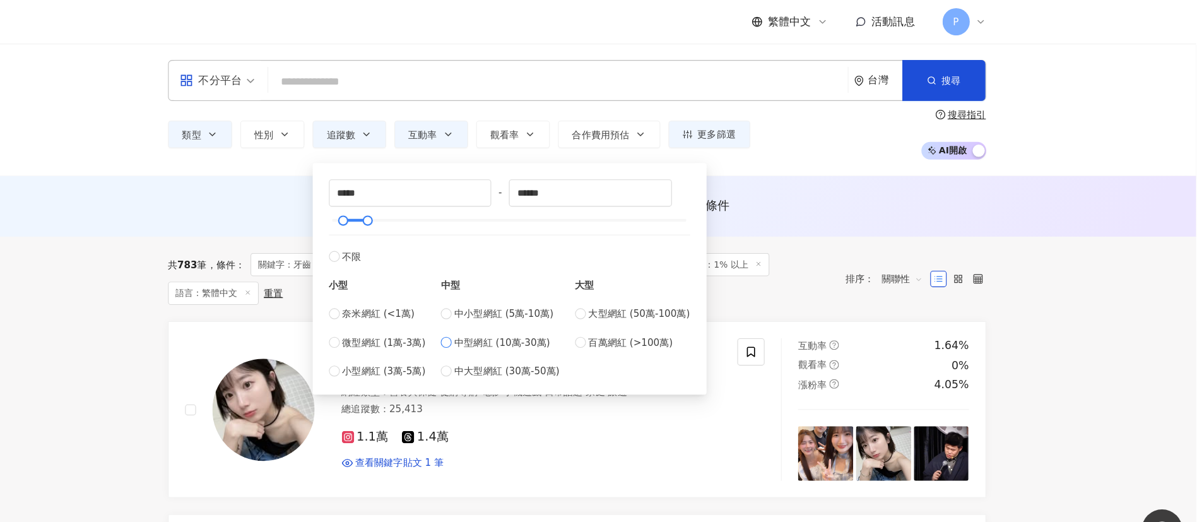
type input "******"
click at [589, 176] on div "AI 推薦 ： 無結果，請嘗試搜尋其他語言關鍵字或條件" at bounding box center [623, 191] width 1147 height 56
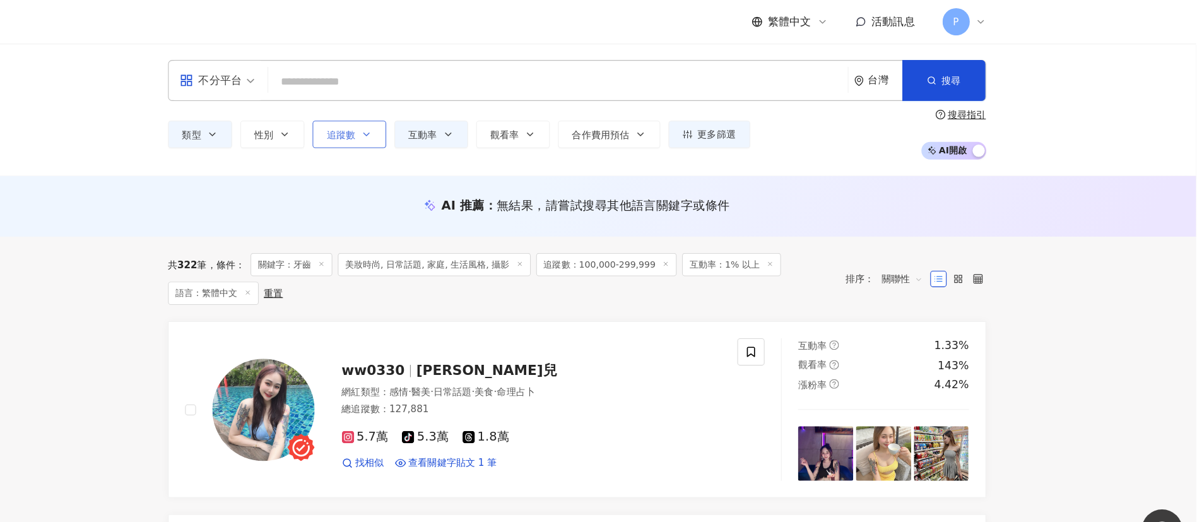
click at [410, 122] on span "追蹤數" at bounding box center [406, 125] width 27 height 10
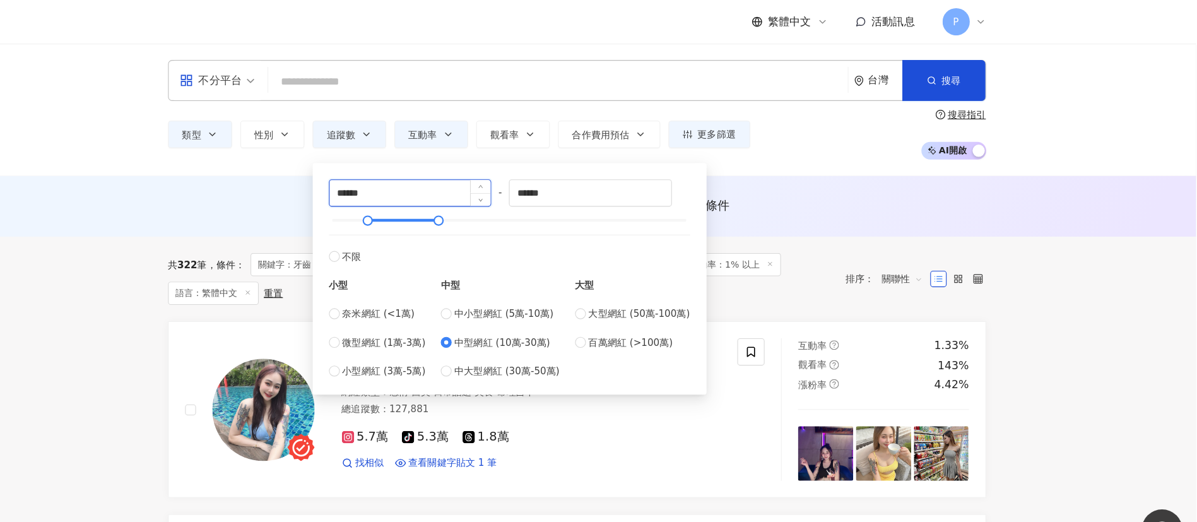
drag, startPoint x: 429, startPoint y: 180, endPoint x: 416, endPoint y: 180, distance: 13.3
click at [416, 180] on input "******" at bounding box center [470, 179] width 150 height 24
click at [589, 208] on div "AI 推薦 ： 無結果，請嘗試搜尋其他語言關鍵字或條件" at bounding box center [623, 191] width 1147 height 56
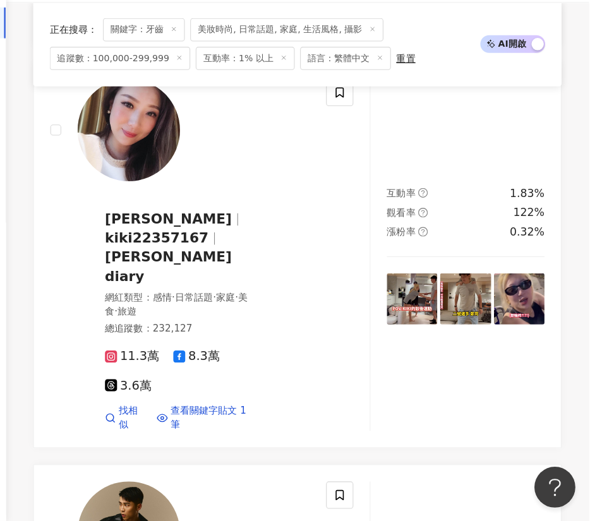
scroll to position [1901, 0]
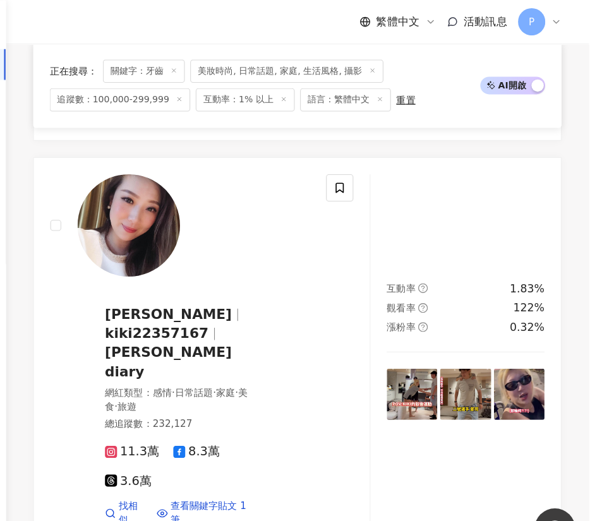
drag, startPoint x: 153, startPoint y: 292, endPoint x: 107, endPoint y: 290, distance: 46.8
click at [107, 290] on div "ww0330 雯雯兒 網紅類型 ： 感情 · 醫美 · 日常話題 · 美食 · 命理占卜 總追蹤數 ： 127,881 5.7萬 tiktok-icon 5.…" at bounding box center [320, 350] width 489 height 3884
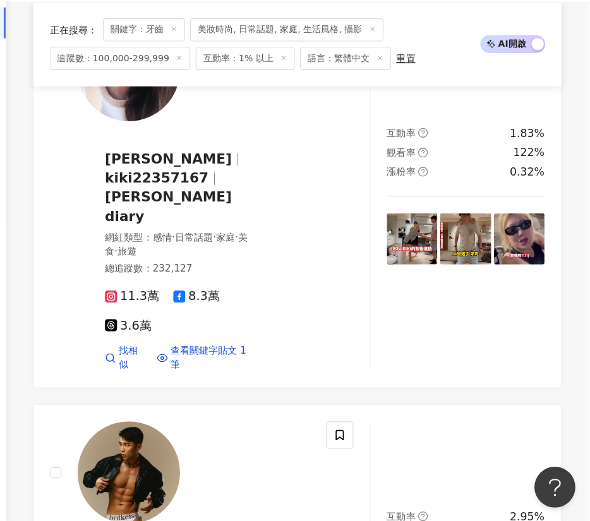
scroll to position [2126, 0]
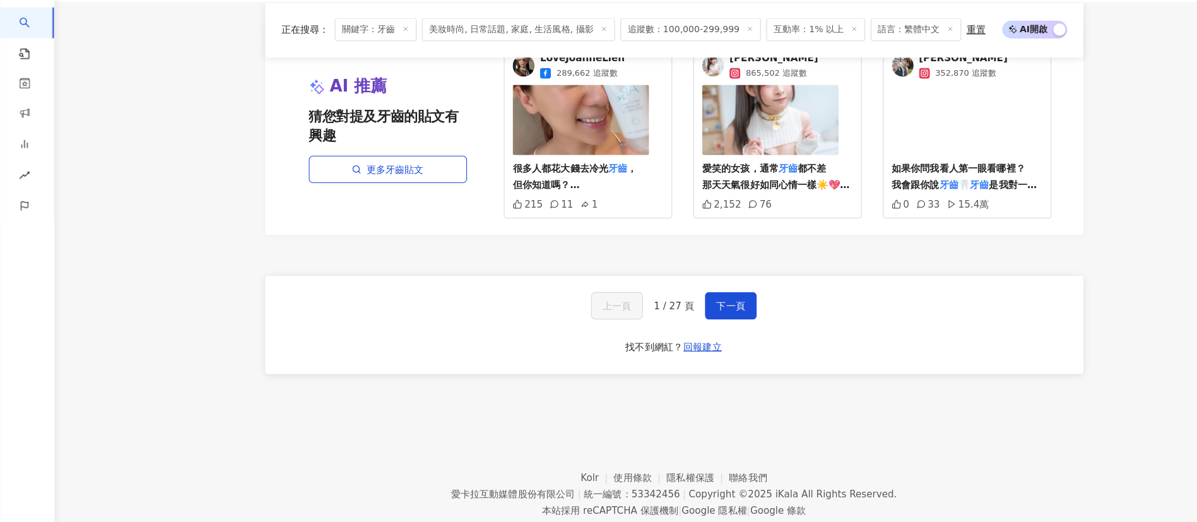
scroll to position [2399, 0]
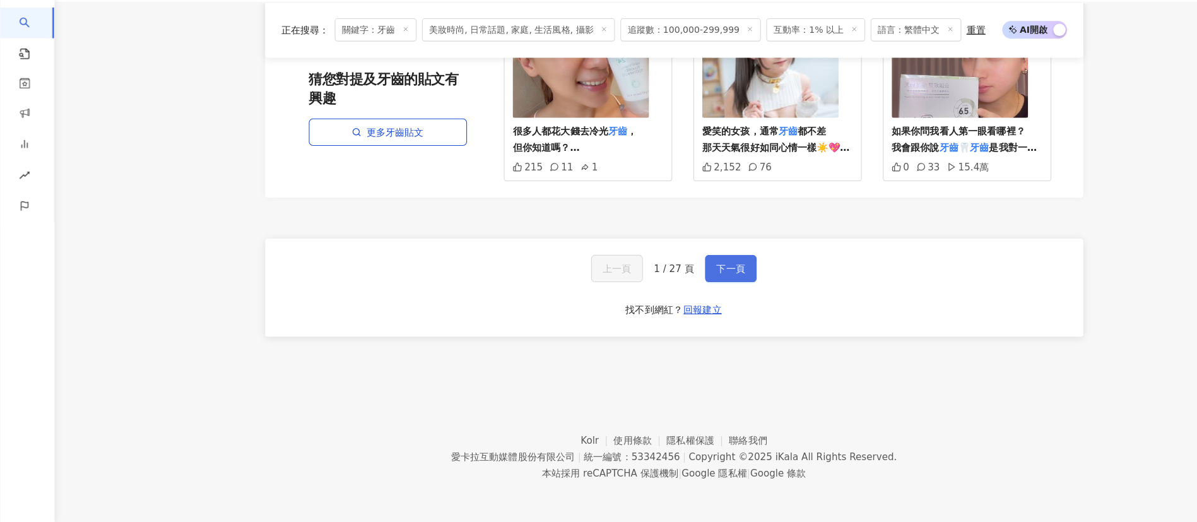
click at [589, 289] on span "下一頁" at bounding box center [676, 287] width 27 height 10
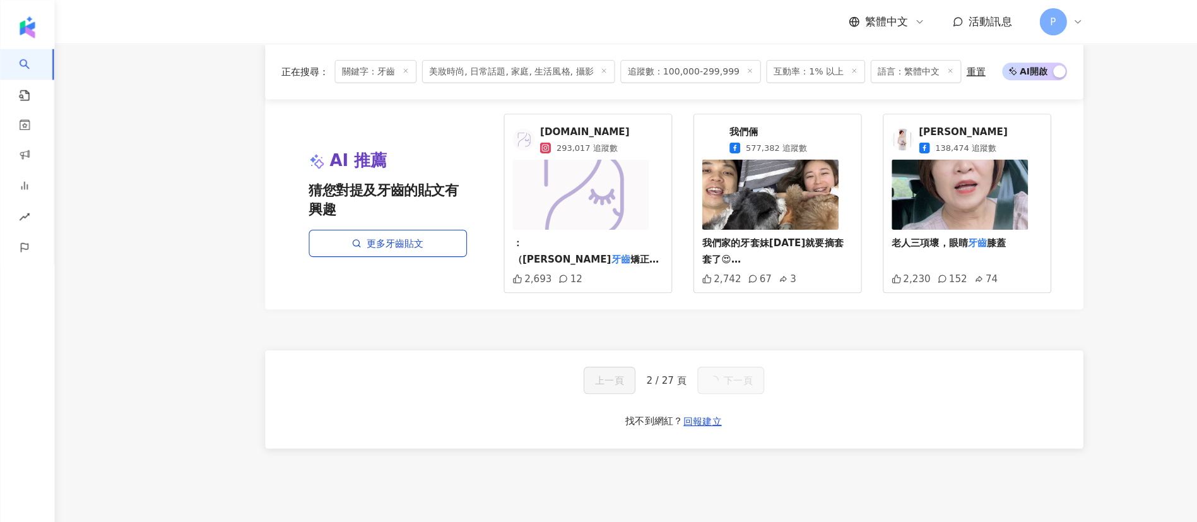
scroll to position [884, 0]
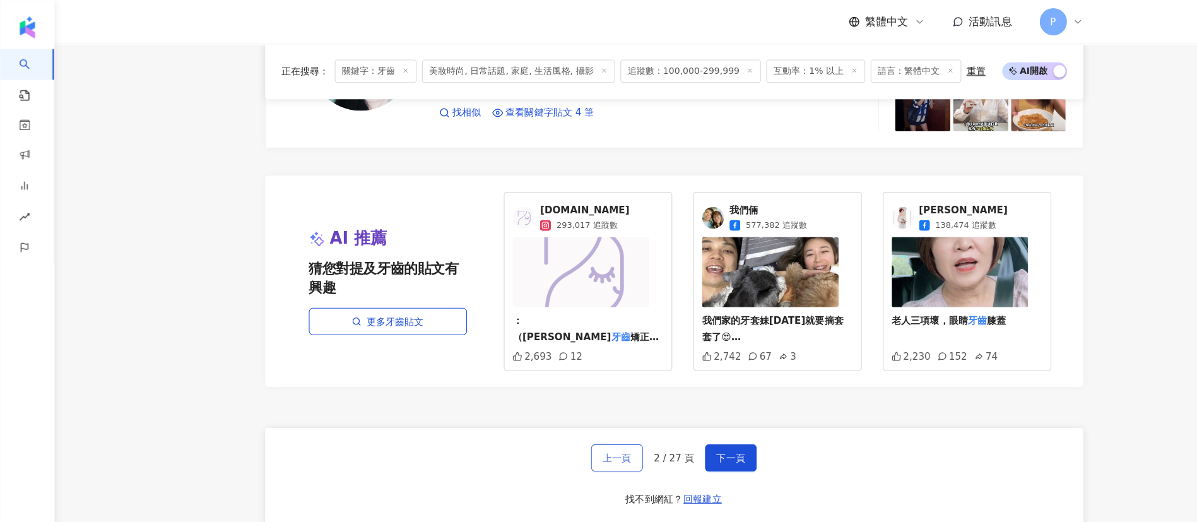
click at [574, 426] on span "上一頁" at bounding box center [571, 423] width 27 height 10
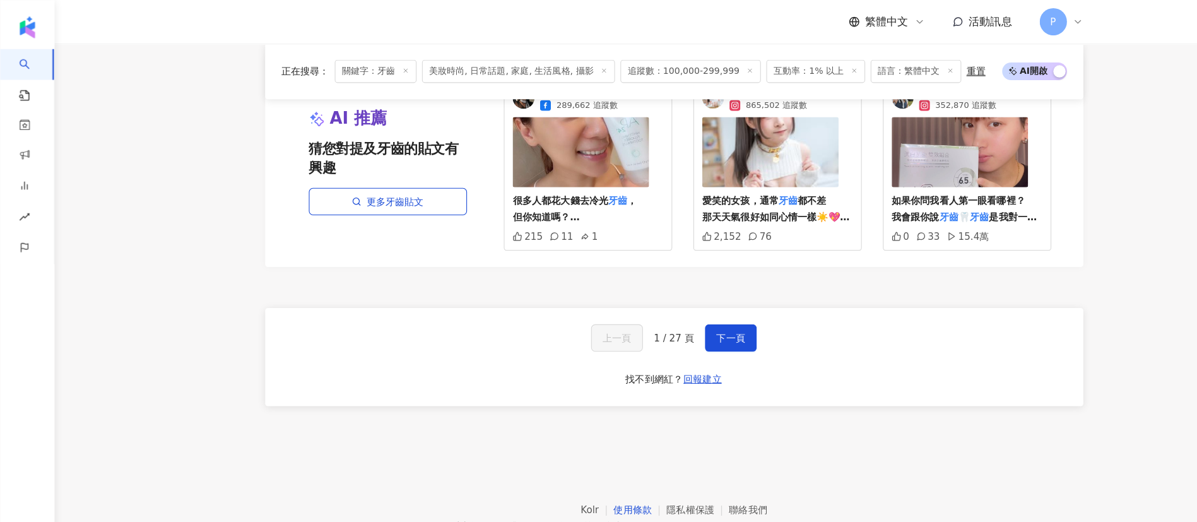
scroll to position [2350, 0]
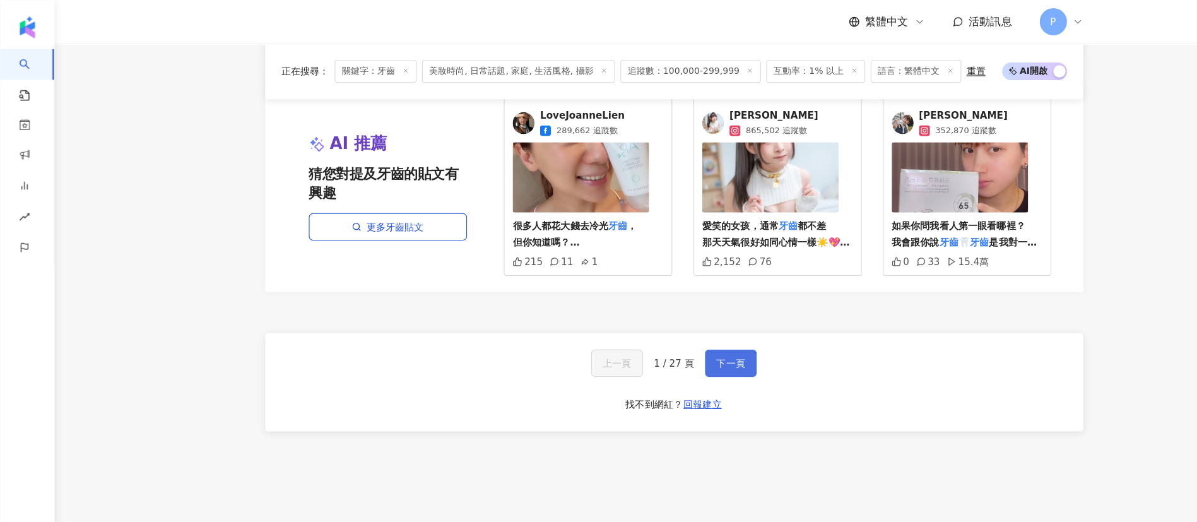
click at [589, 331] on span "下一頁" at bounding box center [676, 336] width 27 height 10
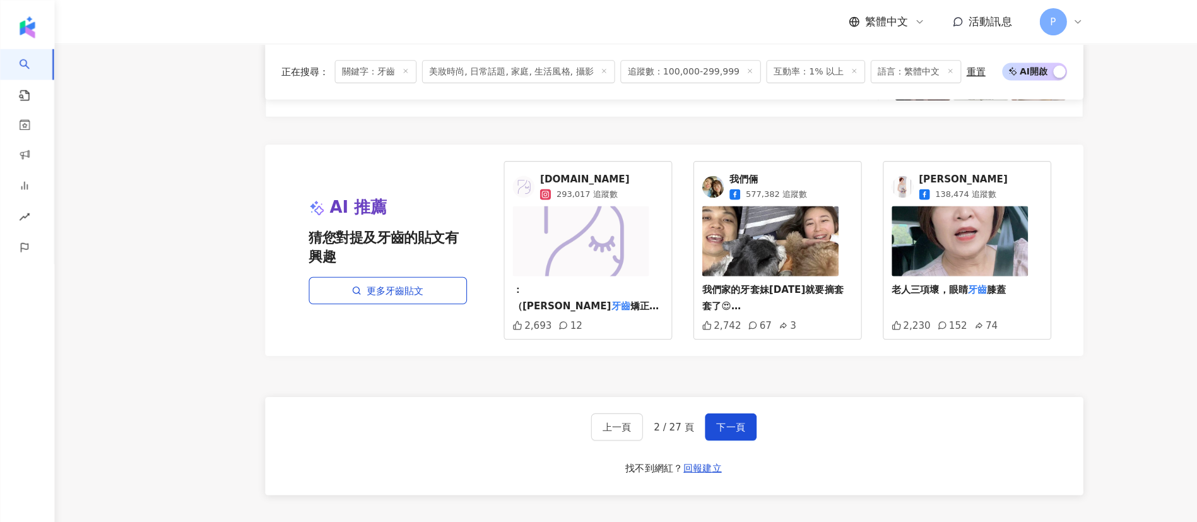
scroll to position [2262, 0]
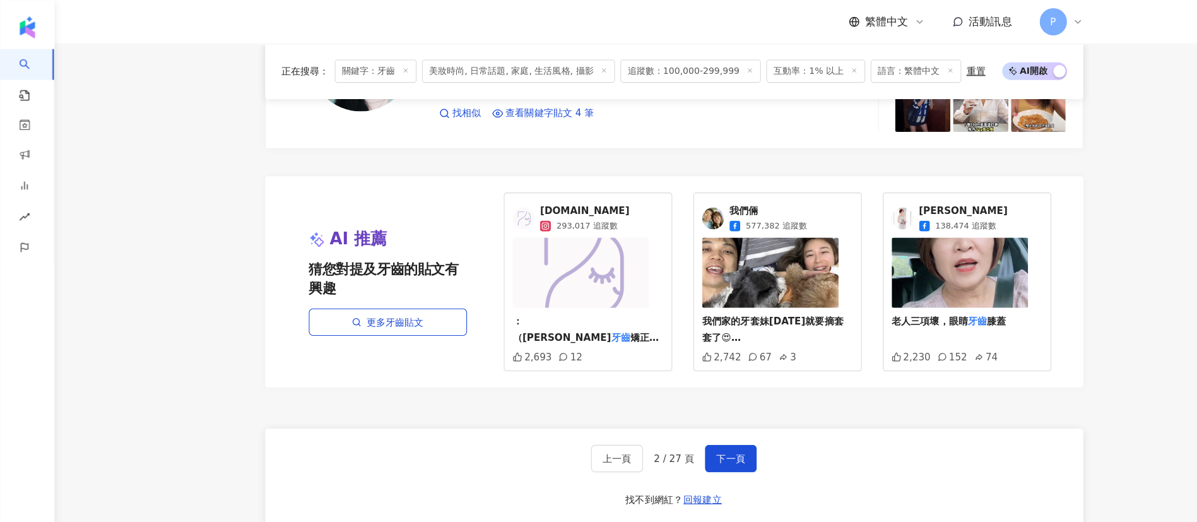
click at [589, 252] on img at bounding box center [713, 252] width 126 height 65
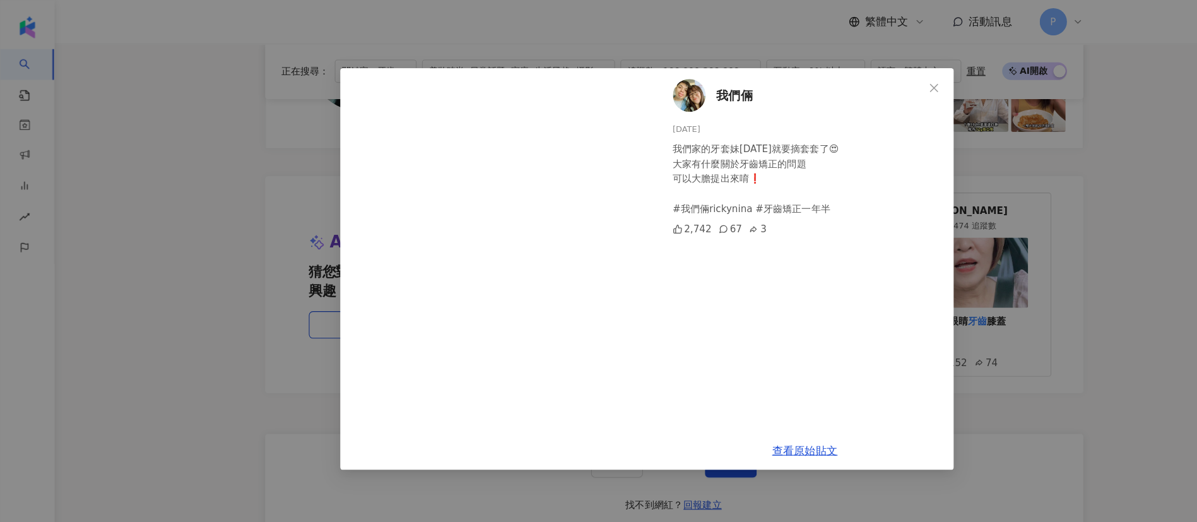
click at [589, 90] on span "我們倆" at bounding box center [680, 89] width 34 height 18
click at [589, 83] on icon "close" at bounding box center [865, 81] width 10 height 10
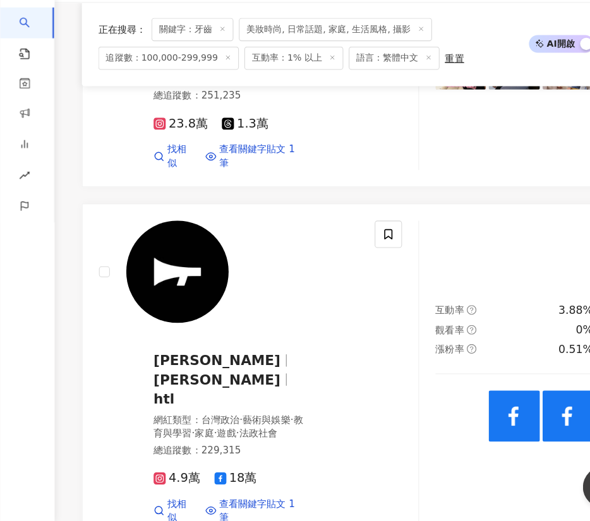
scroll to position [750, 0]
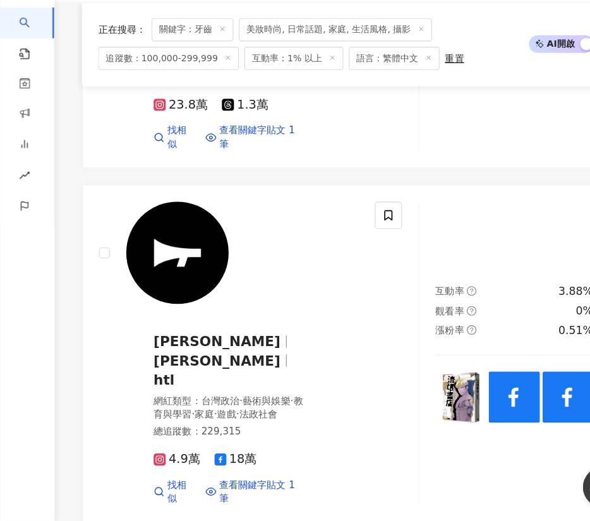
drag, startPoint x: 193, startPoint y: 301, endPoint x: 162, endPoint y: 301, distance: 31.6
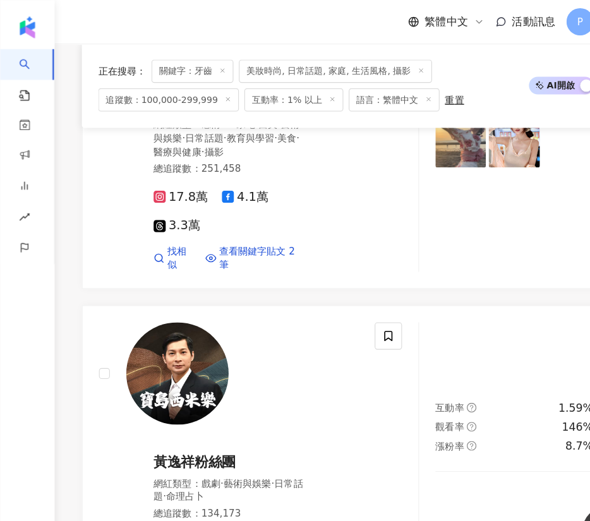
scroll to position [1665, 0]
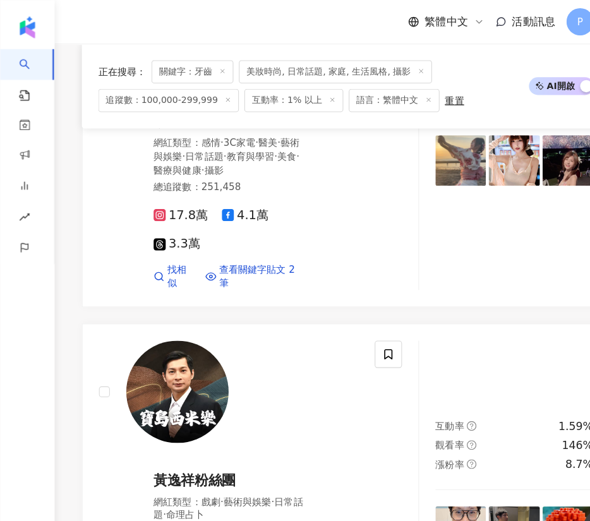
drag, startPoint x: 198, startPoint y: 240, endPoint x: 259, endPoint y: 249, distance: 61.9
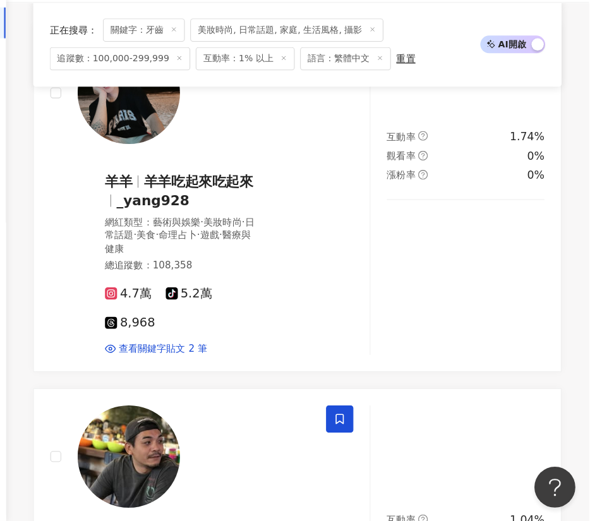
scroll to position [3111, 0]
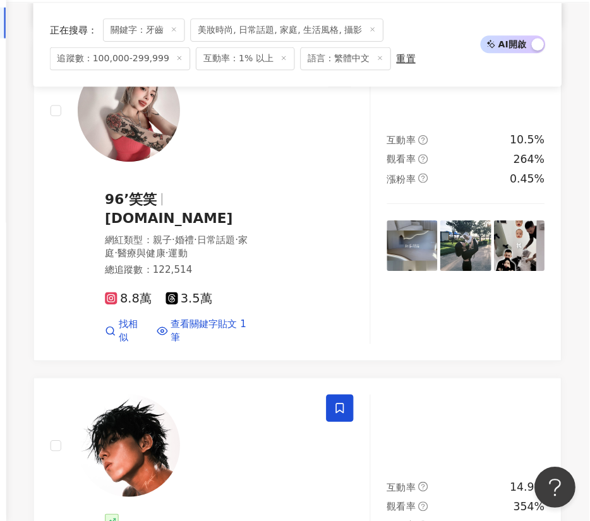
scroll to position [904, 0]
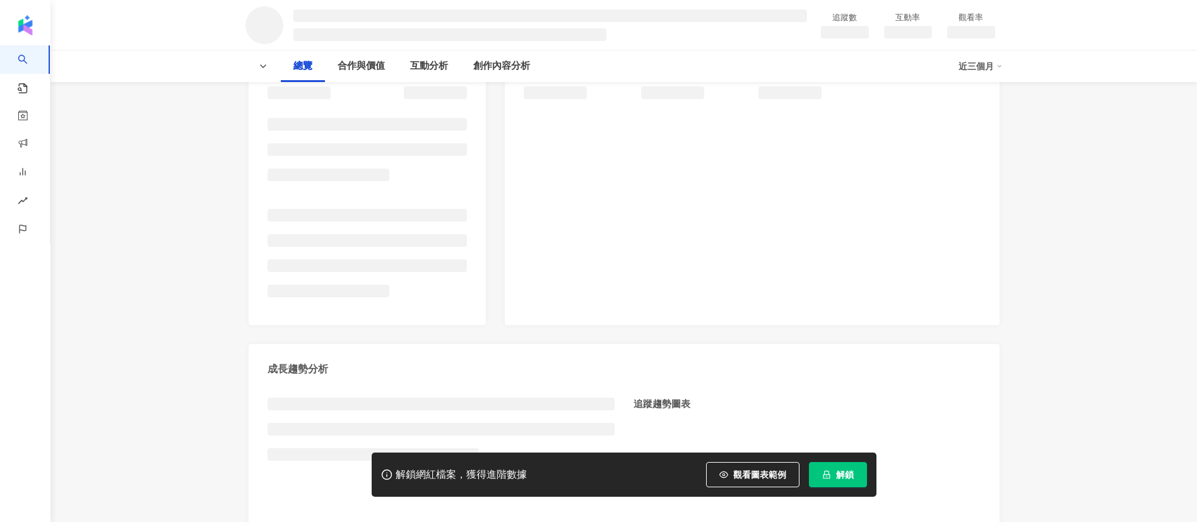
scroll to position [123, 0]
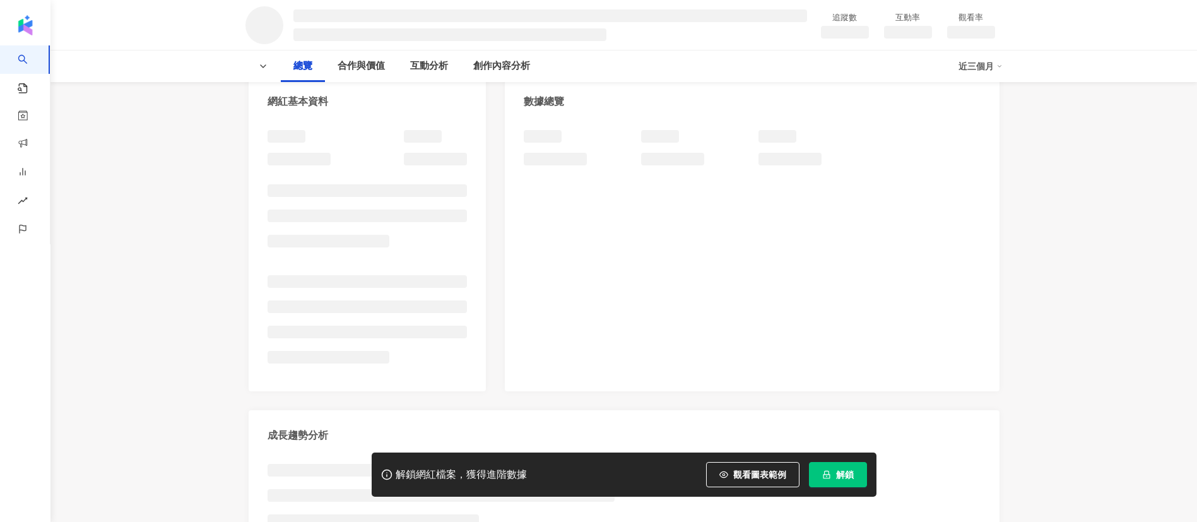
scroll to position [95, 0]
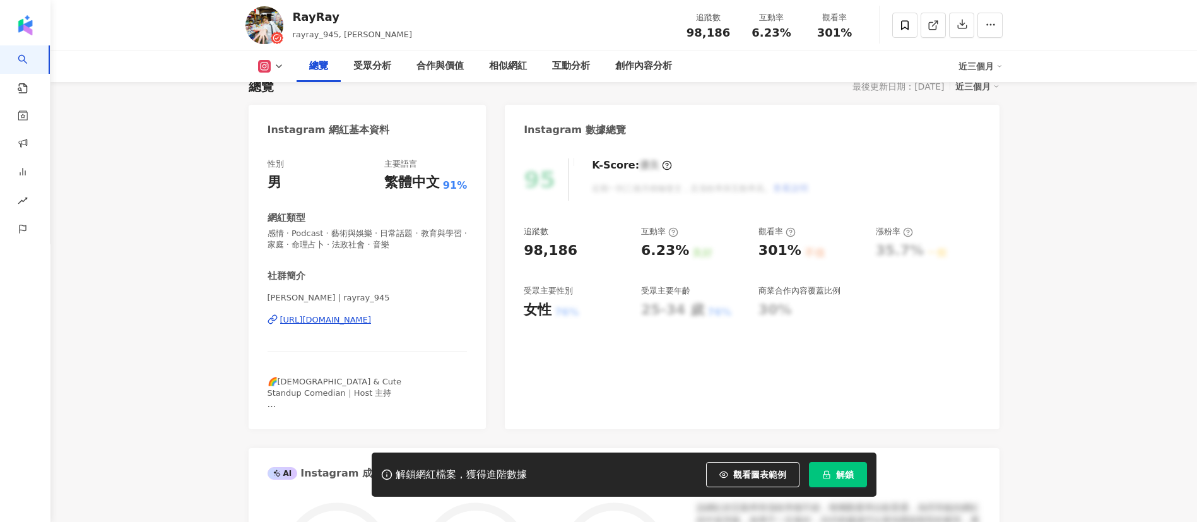
click at [369, 237] on span "感情 · Podcast · 藝術與娛樂 · 日常話題 · 教育與學習 · 家庭 · 命理占卜 · 法政社會 · 音樂" at bounding box center [368, 239] width 200 height 23
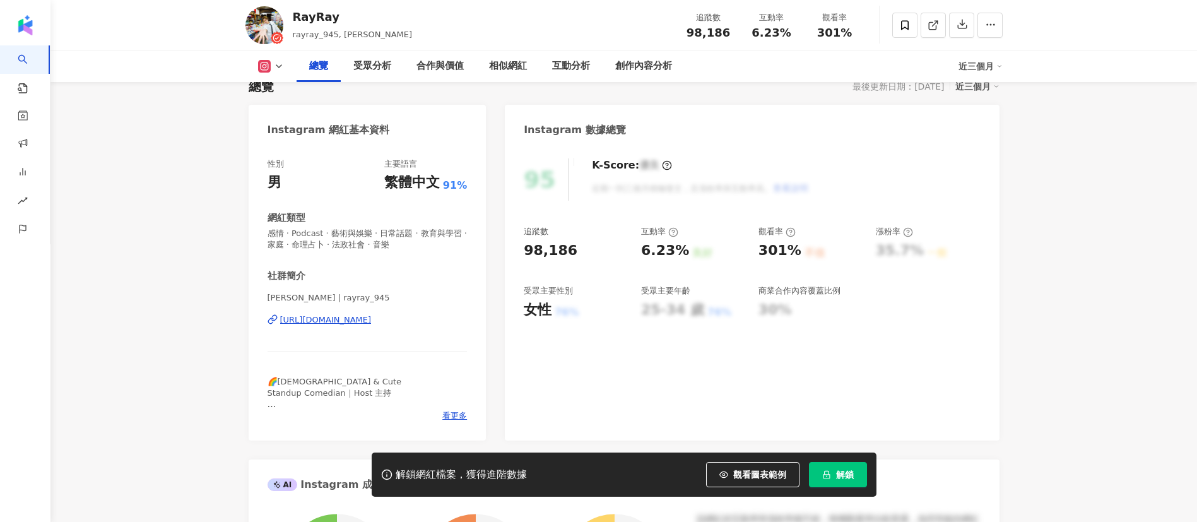
click at [372, 323] on div "https://www.instagram.com/rayray_945/" at bounding box center [326, 319] width 92 height 11
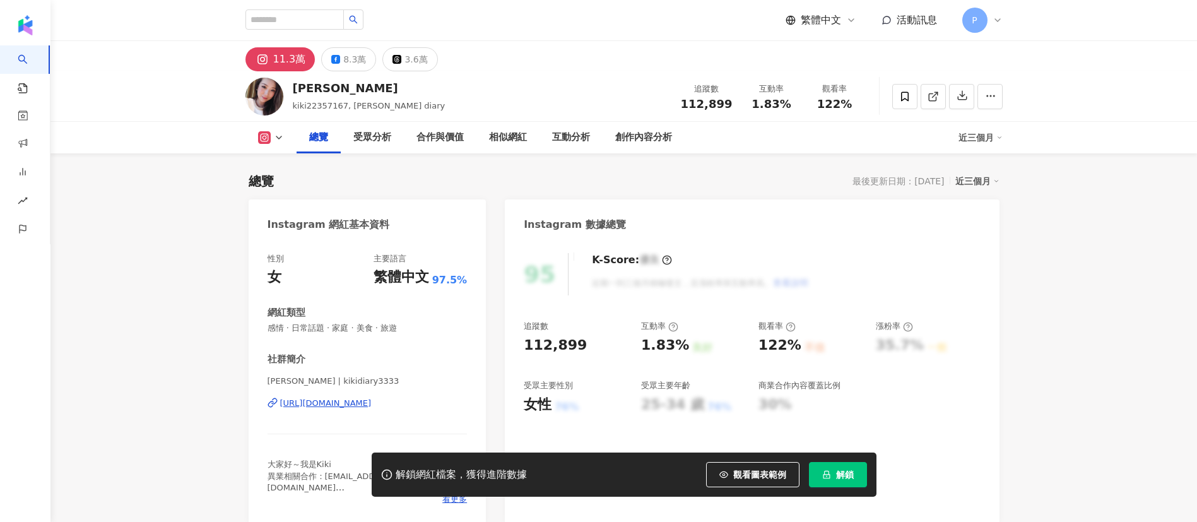
scroll to position [189, 0]
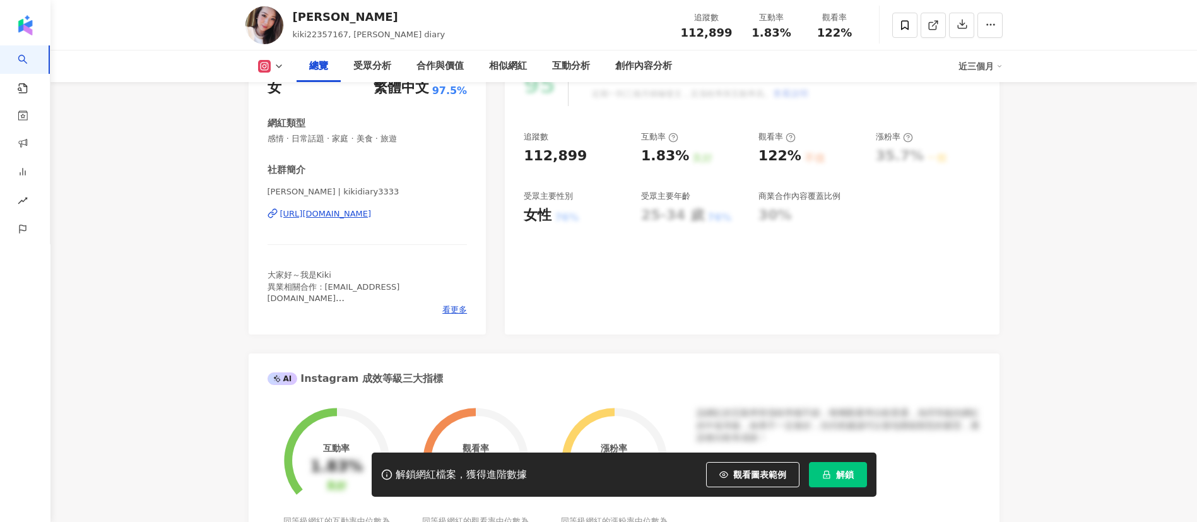
click at [372, 216] on div "https://www.instagram.com/kikidiary3333/" at bounding box center [326, 213] width 92 height 11
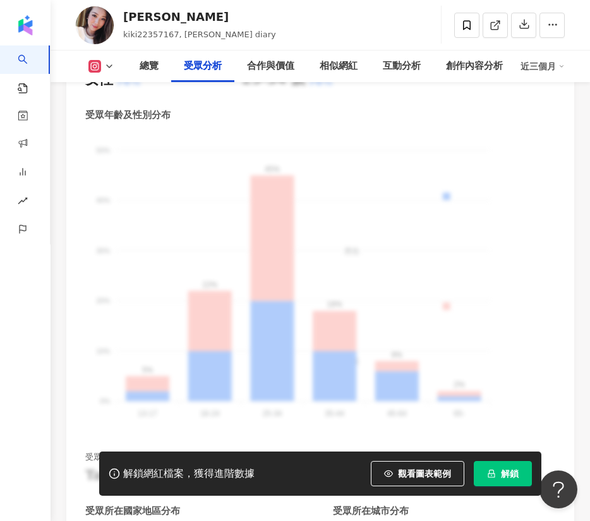
scroll to position [1894, 0]
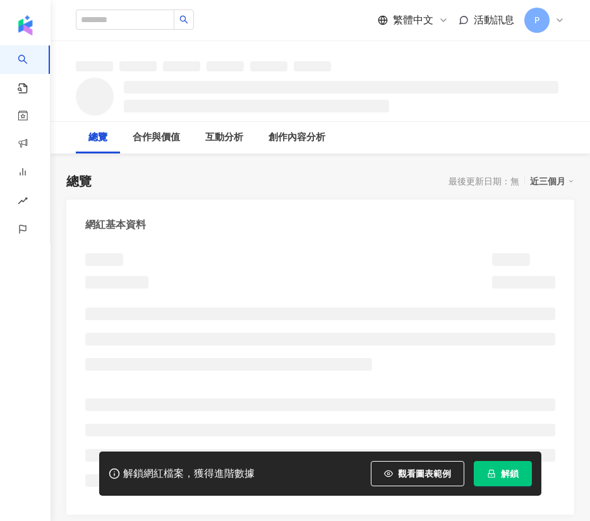
click at [338, 123] on div "創作內容分析" at bounding box center [297, 138] width 82 height 32
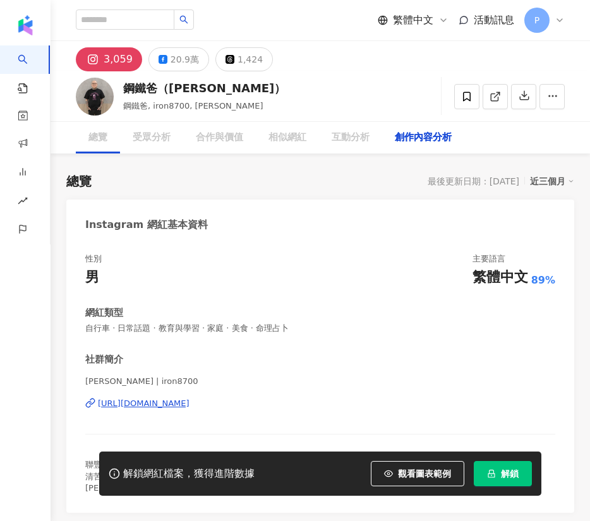
scroll to position [59, 0]
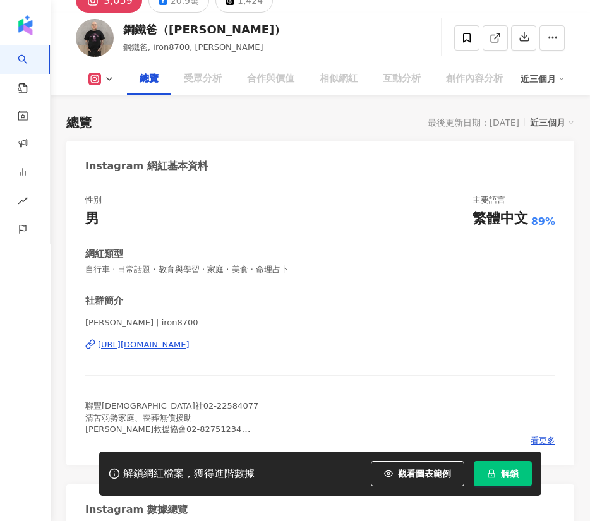
click at [189, 339] on div "[URL][DOMAIN_NAME]" at bounding box center [144, 344] width 92 height 11
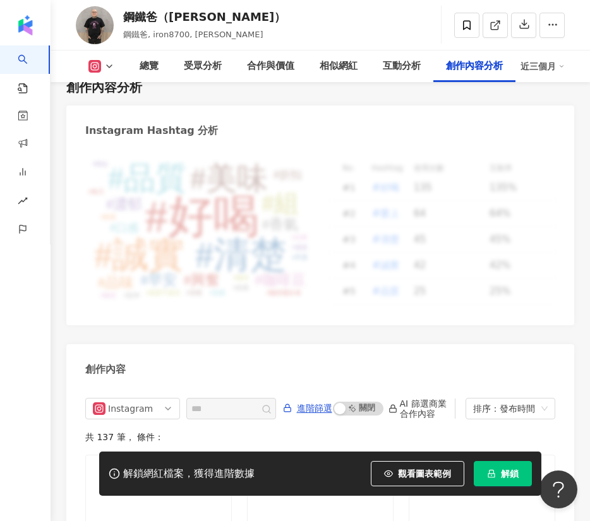
scroll to position [0, 0]
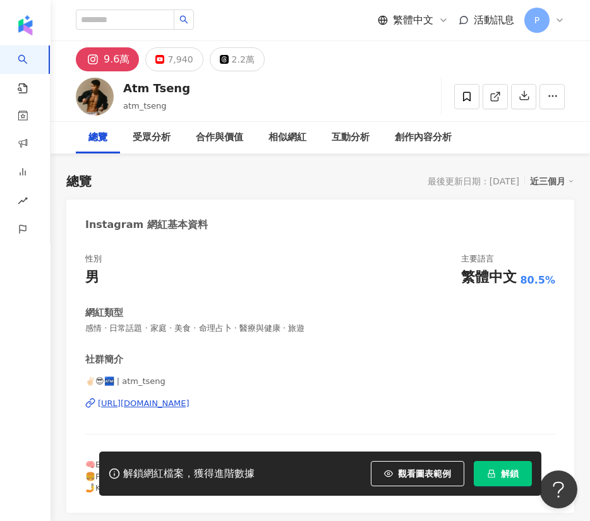
click at [177, 405] on div "https://www.instagram.com/atm_tseng/" at bounding box center [144, 403] width 92 height 11
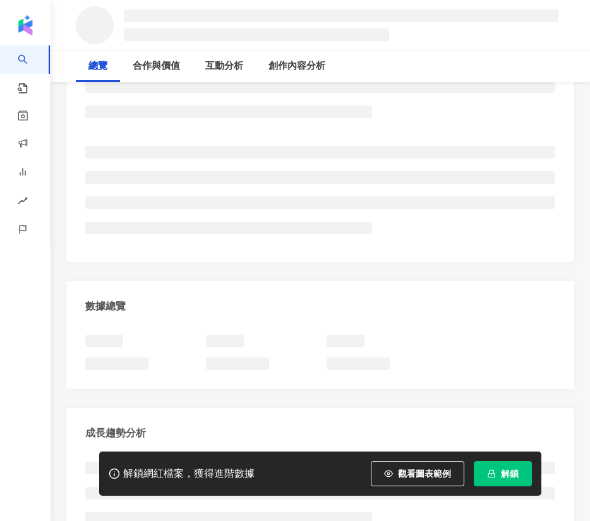
scroll to position [284, 0]
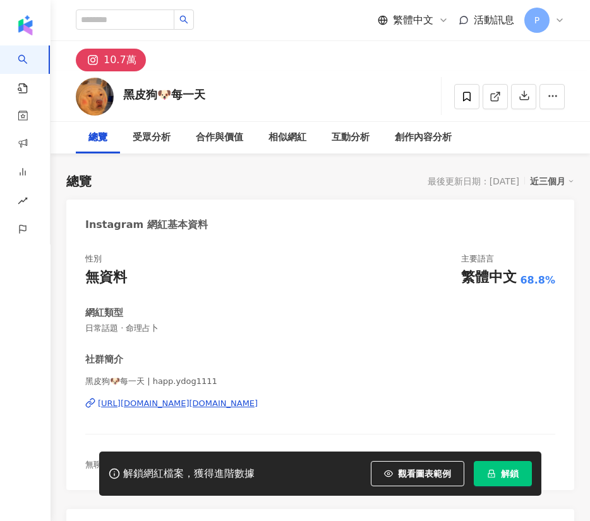
click at [203, 401] on div "https://www.instagram.com/happ.ydog1111/" at bounding box center [178, 403] width 160 height 11
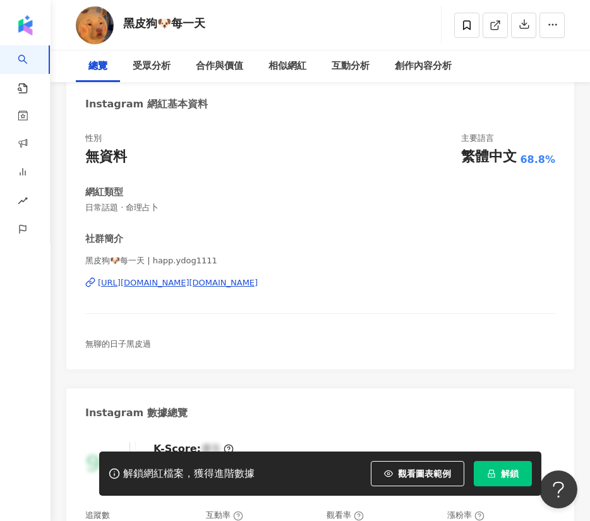
scroll to position [189, 0]
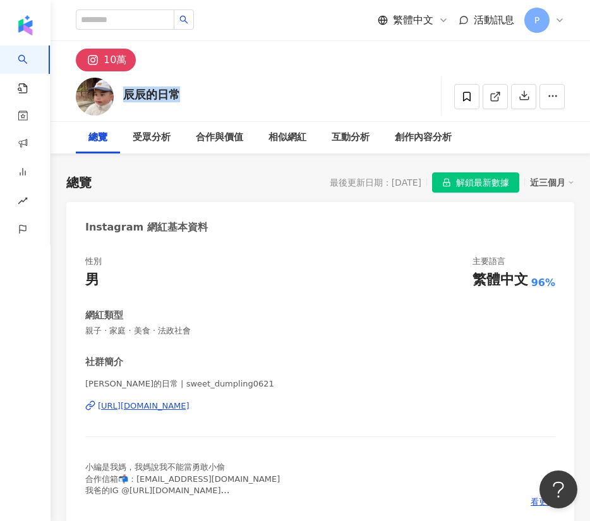
drag, startPoint x: 165, startPoint y: 98, endPoint x: 179, endPoint y: 99, distance: 13.9
click at [181, 99] on div "[PERSON_NAME]的日常 追蹤數 100,258 互動率 11% 觀看率 263%" at bounding box center [319, 96] width 539 height 50
click at [189, 406] on div "https://www.instagram.com/sweet_dumpling0621/" at bounding box center [144, 405] width 92 height 11
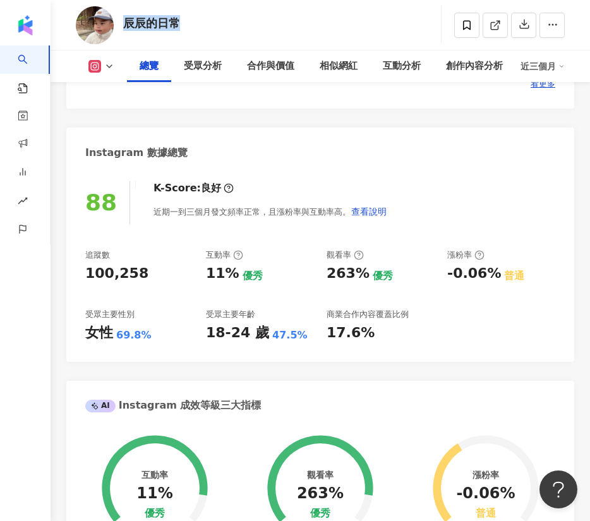
scroll to position [473, 0]
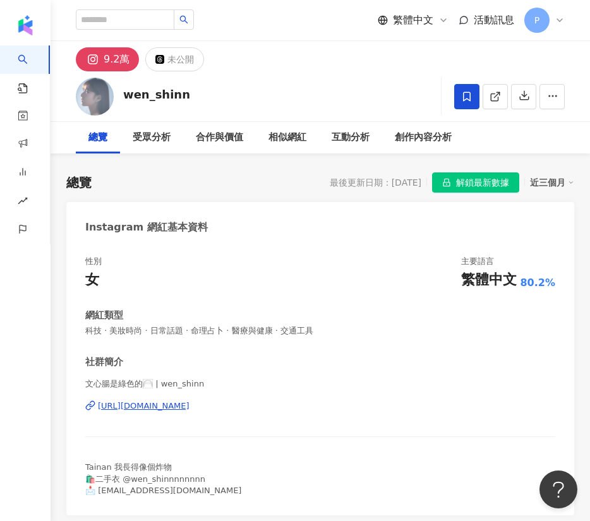
click at [189, 405] on div "https://www.instagram.com/wen_shinn/" at bounding box center [144, 405] width 92 height 11
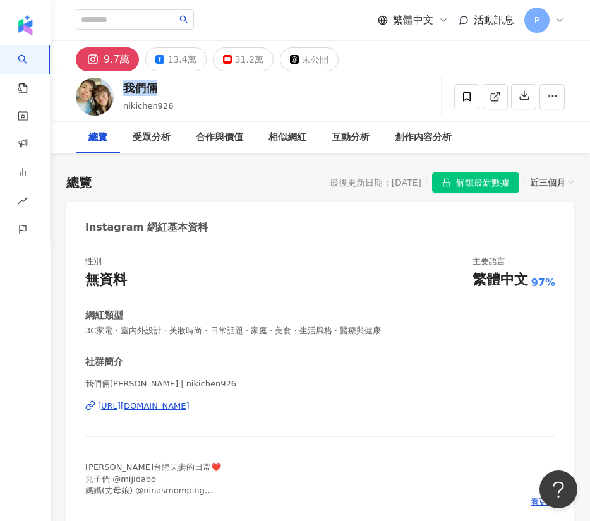
drag, startPoint x: 125, startPoint y: 89, endPoint x: 184, endPoint y: 92, distance: 58.8
click at [184, 92] on div "我們倆 nikichen926 追蹤數 96,852 互動率 3.2% 觀看率 211%" at bounding box center [319, 96] width 539 height 50
copy div "我們倆"
click at [171, 59] on div "13.4萬" at bounding box center [181, 59] width 28 height 18
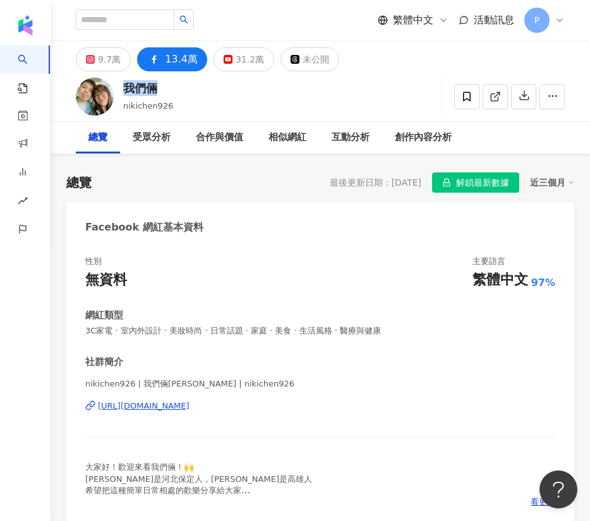
click at [189, 406] on div "https://www.facebook.com/110081804819023" at bounding box center [144, 405] width 92 height 11
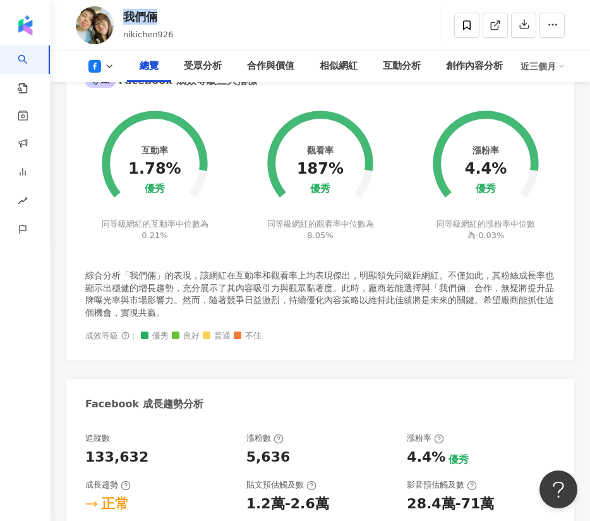
scroll to position [757, 0]
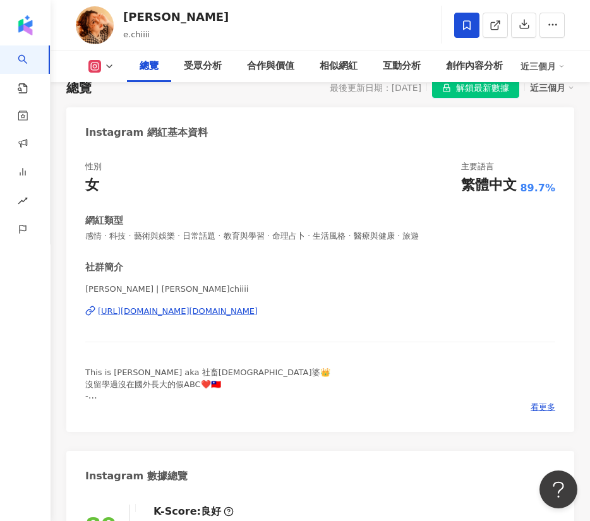
click at [316, 109] on div "Instagram 網紅基本資料" at bounding box center [319, 127] width 507 height 41
click at [419, 126] on div "Instagram 網紅基本資料" at bounding box center [319, 127] width 507 height 41
click at [261, 119] on div "Instagram 網紅基本資料" at bounding box center [319, 127] width 507 height 41
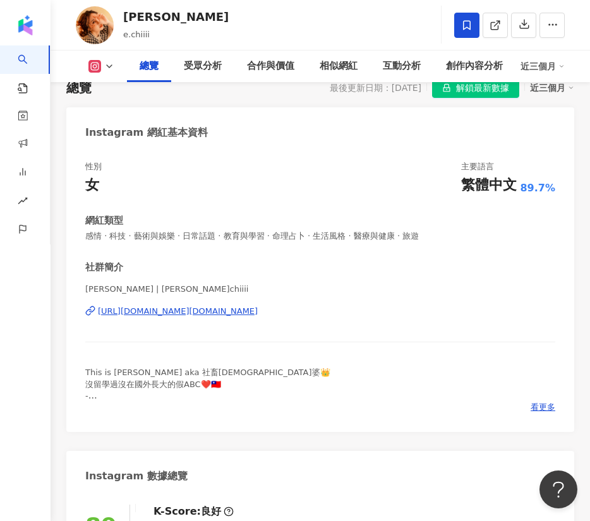
click at [264, 119] on div "Instagram 網紅基本資料" at bounding box center [319, 127] width 507 height 41
drag, startPoint x: 415, startPoint y: 129, endPoint x: 266, endPoint y: 127, distance: 149.6
click at [270, 127] on div "Instagram 網紅基本資料" at bounding box center [319, 127] width 507 height 41
click at [268, 126] on div "Instagram 網紅基本資料" at bounding box center [319, 127] width 507 height 41
click at [277, 126] on div "Instagram 網紅基本資料" at bounding box center [319, 127] width 507 height 41
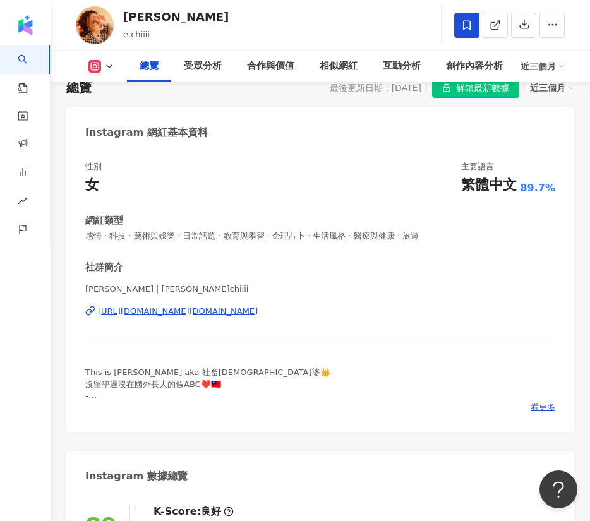
click at [271, 124] on div "Instagram 網紅基本資料" at bounding box center [319, 127] width 507 height 41
click at [264, 125] on div "Instagram 網紅基本資料" at bounding box center [319, 127] width 507 height 41
click at [257, 133] on div "Instagram 網紅基本資料" at bounding box center [319, 127] width 507 height 41
click at [225, 311] on div "https://www.instagram.com/e.chiiii/" at bounding box center [178, 310] width 160 height 11
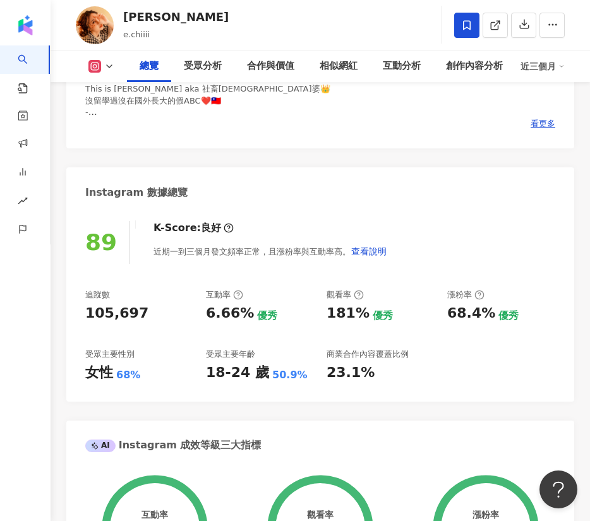
scroll to position [379, 0]
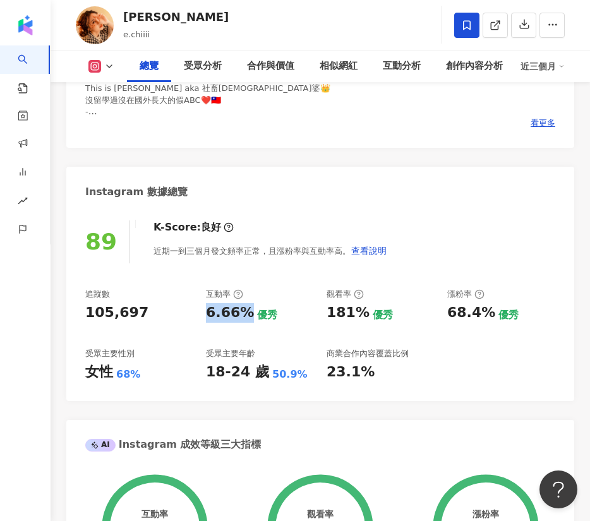
drag, startPoint x: 204, startPoint y: 314, endPoint x: 245, endPoint y: 316, distance: 41.0
click at [246, 316] on div "追蹤數 105,697 互動率 6.66% 優秀 觀看率 181% 優秀 漲粉率 68.4% 優秀 受眾主要性別 女性 68% 受眾主要年齡 18-24 歲 …" at bounding box center [320, 334] width 470 height 93
copy div "6.66%"
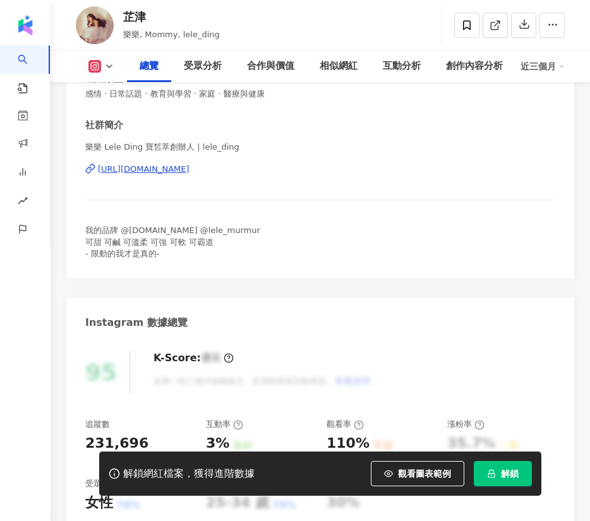
scroll to position [284, 0]
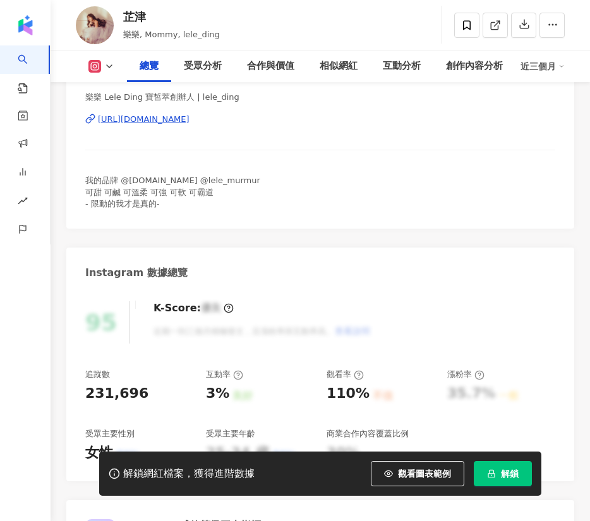
click at [162, 121] on div "[URL][DOMAIN_NAME]" at bounding box center [144, 119] width 92 height 11
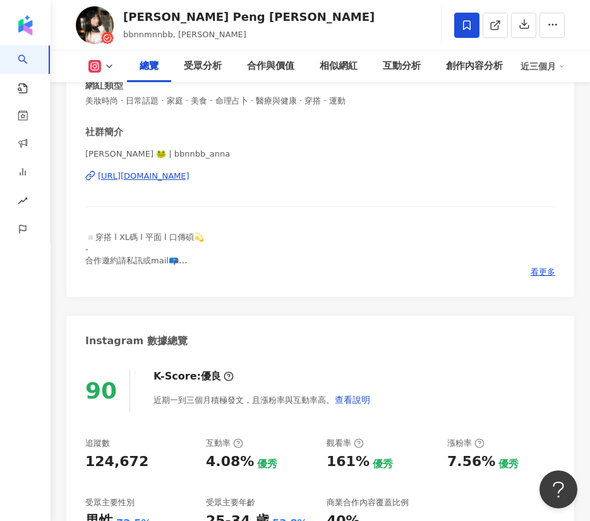
scroll to position [189, 0]
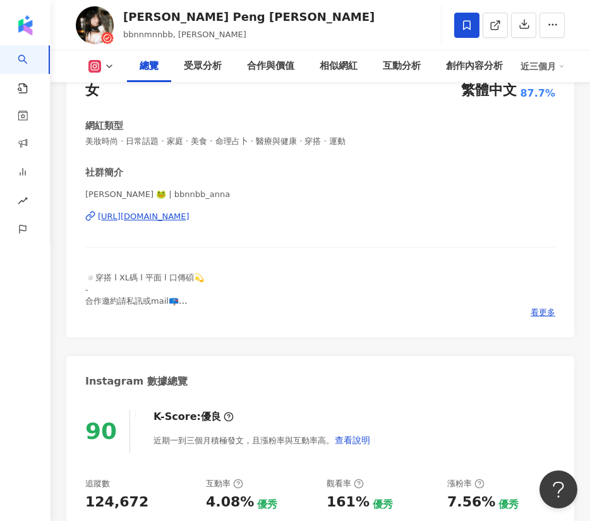
click at [174, 216] on div "https://www.instagram.com/bbnnbb_anna/" at bounding box center [144, 216] width 92 height 11
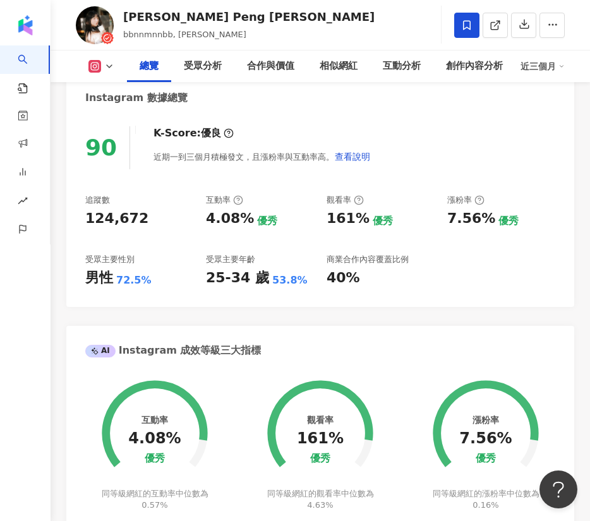
scroll to position [473, 0]
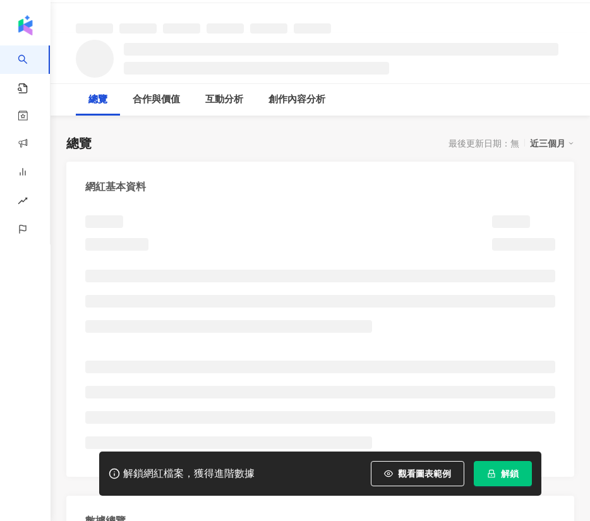
scroll to position [40, 0]
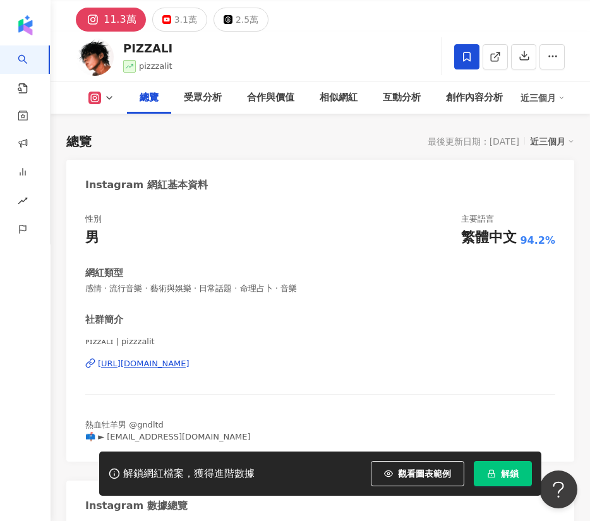
scroll to position [134, 0]
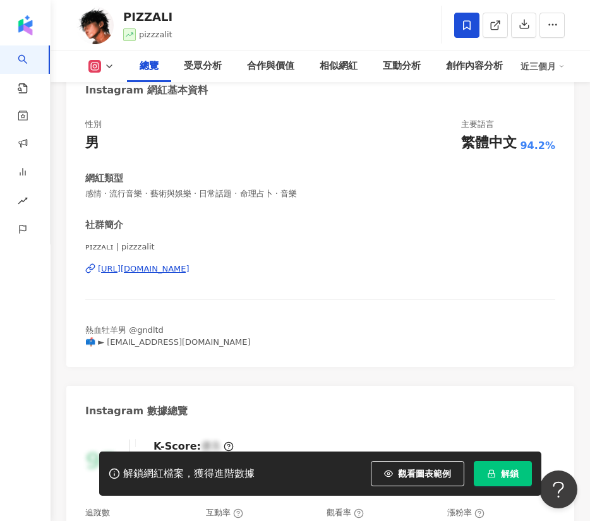
click at [189, 268] on div "[URL][DOMAIN_NAME]" at bounding box center [144, 268] width 92 height 11
